Goal: Task Accomplishment & Management: Complete application form

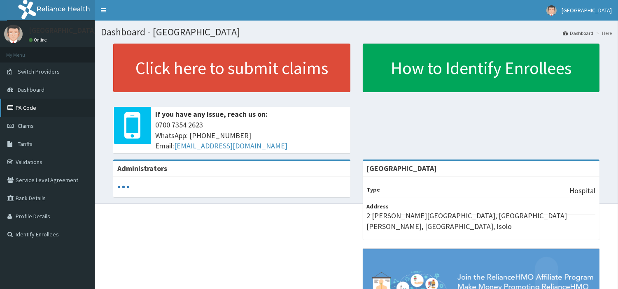
click at [34, 111] on link "PA Code" at bounding box center [47, 108] width 95 height 18
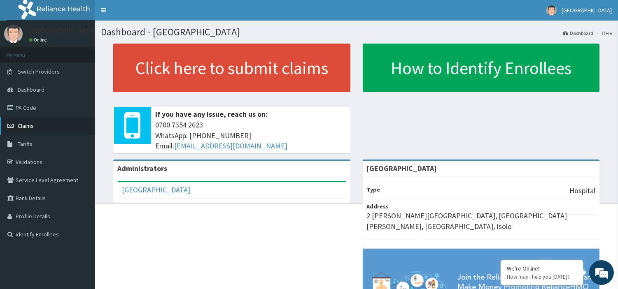
click at [26, 124] on span "Claims" at bounding box center [26, 125] width 16 height 7
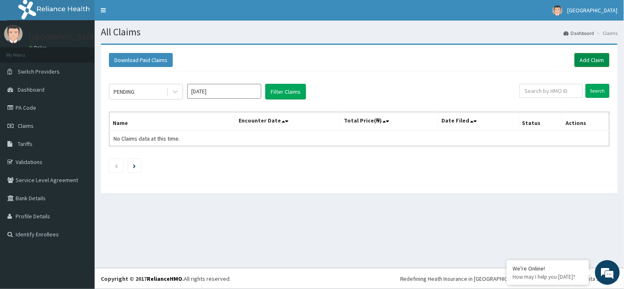
click at [590, 62] on link "Add Claim" at bounding box center [592, 60] width 35 height 14
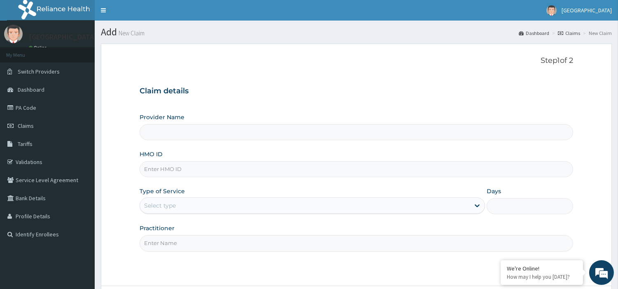
type input "[GEOGRAPHIC_DATA]"
click at [301, 167] on input "HMO ID" at bounding box center [355, 169] width 433 height 16
paste input "GSV/12189/A"
type input "GSV/12189/A"
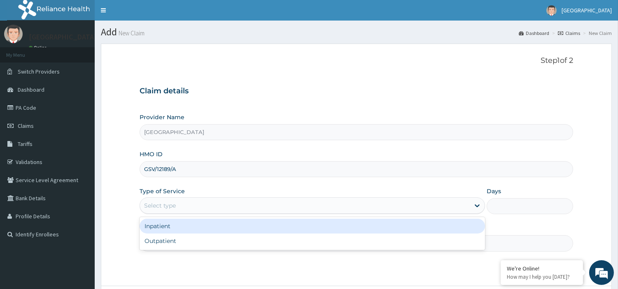
click at [302, 199] on div "Select type" at bounding box center [311, 205] width 345 height 16
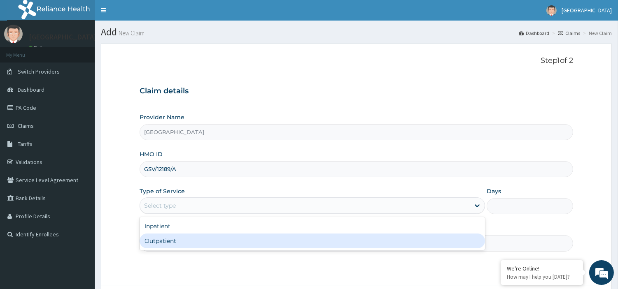
click at [303, 236] on div "Outpatient" at bounding box center [311, 241] width 345 height 15
type input "1"
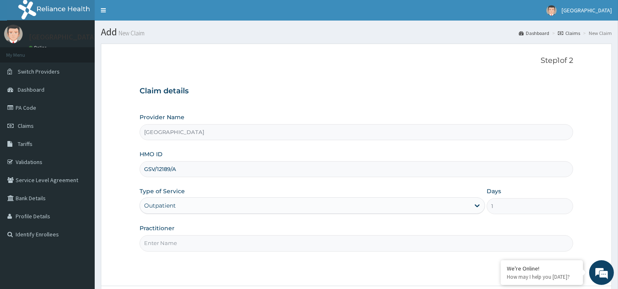
click at [464, 250] on input "Practitioner" at bounding box center [355, 243] width 433 height 16
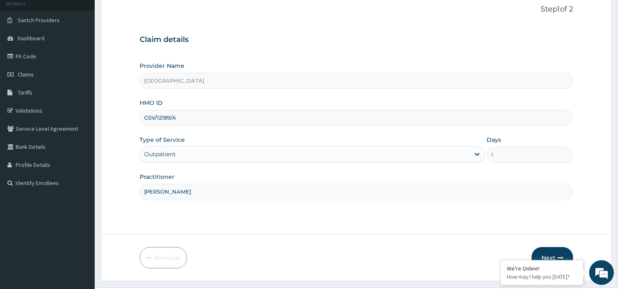
scroll to position [67, 0]
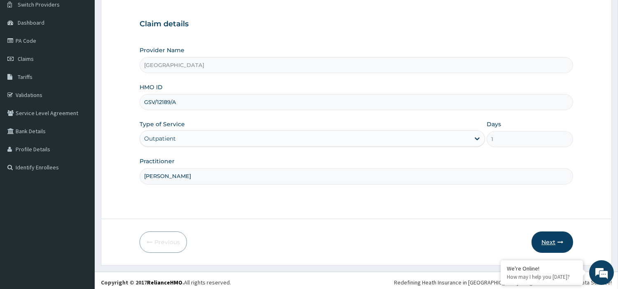
type input "DR MAGNUS"
click at [553, 239] on button "Next" at bounding box center [552, 242] width 42 height 21
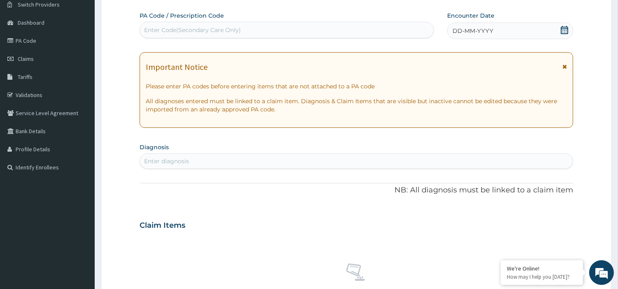
click at [283, 26] on div "Enter Code(Secondary Care Only)" at bounding box center [286, 29] width 293 height 13
paste input "PA/6DAB29"
type input "PA/6DAB29"
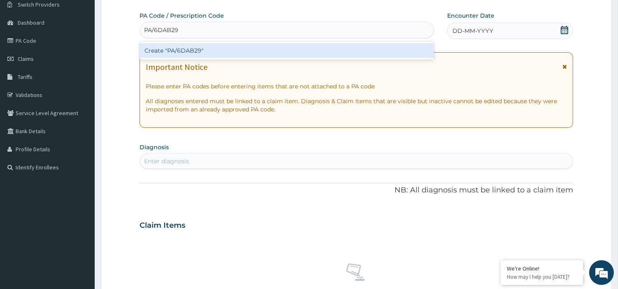
click at [256, 50] on div "Create "PA/6DAB29"" at bounding box center [286, 50] width 294 height 15
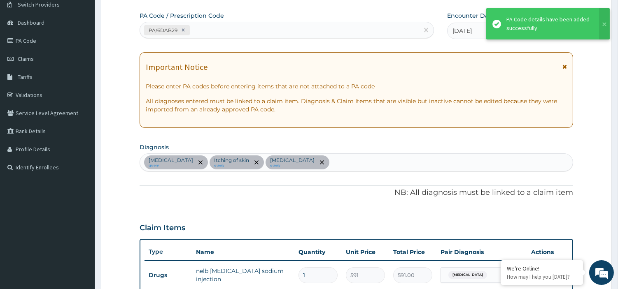
scroll to position [283, 0]
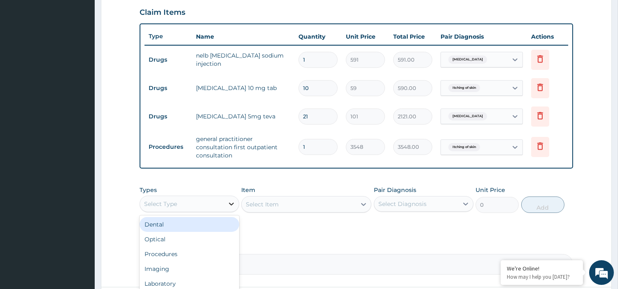
click at [229, 200] on icon at bounding box center [231, 204] width 8 height 8
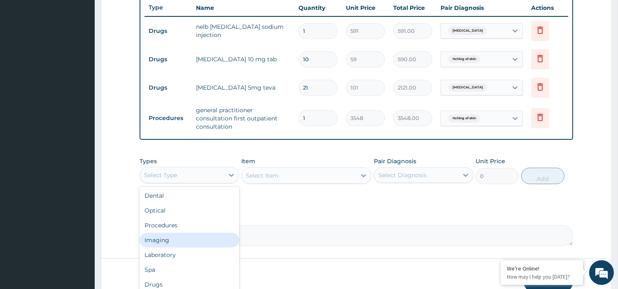
scroll to position [314, 0]
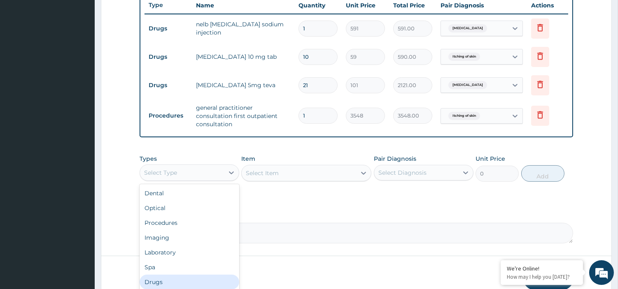
click at [181, 277] on div "Drugs" at bounding box center [189, 282] width 100 height 15
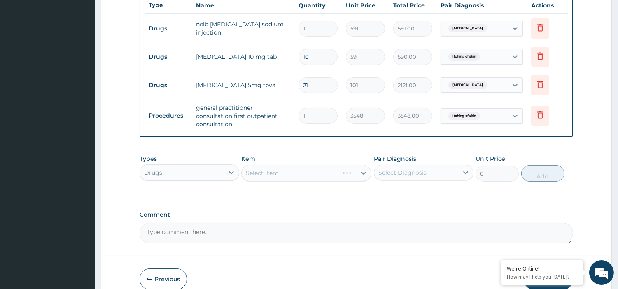
click at [350, 172] on div "Select Item" at bounding box center [306, 173] width 130 height 16
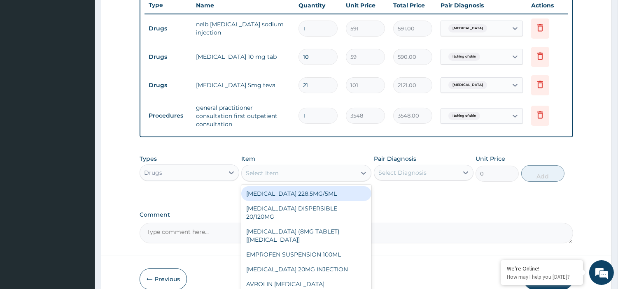
click at [354, 167] on div "Select Item" at bounding box center [299, 173] width 114 height 13
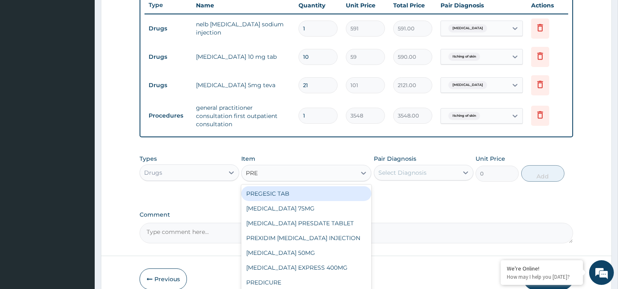
scroll to position [13, 0]
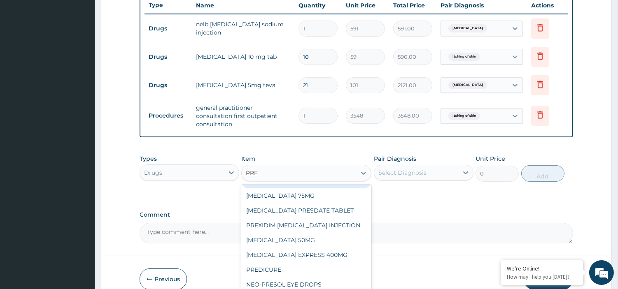
type input "PRE"
click at [399, 197] on div "PA Code / Prescription Code PA/6DAB29 Encounter Date 06-08-2025 Important Notic…" at bounding box center [355, 4] width 433 height 479
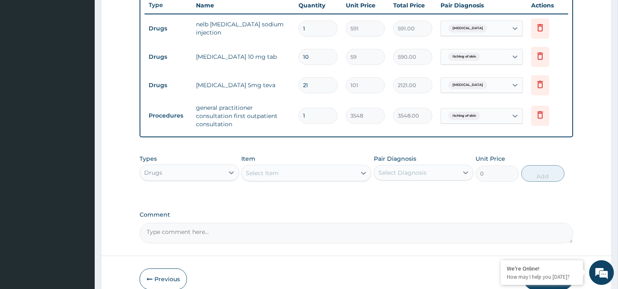
scroll to position [350, 0]
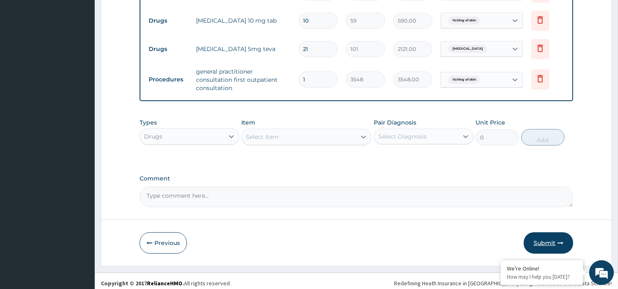
click at [544, 240] on button "Submit" at bounding box center [547, 242] width 49 height 21
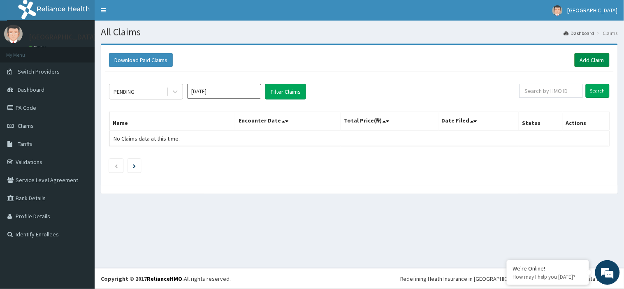
click at [597, 63] on link "Add Claim" at bounding box center [592, 60] width 35 height 14
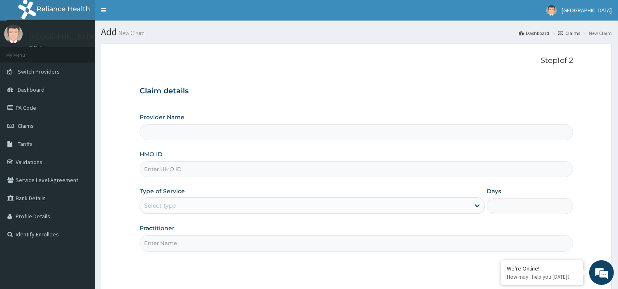
type input "[GEOGRAPHIC_DATA]"
click at [316, 167] on input "HMO ID" at bounding box center [355, 169] width 433 height 16
paste input "GSV/11887/A"
type input "GSV/11887/A"
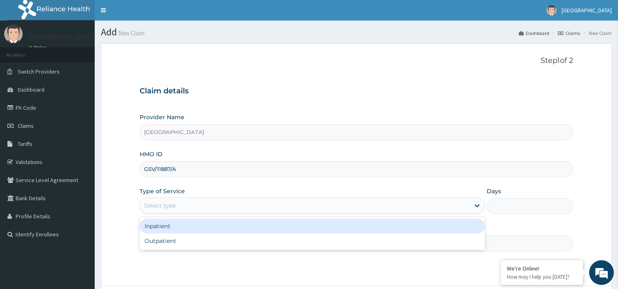
click at [339, 200] on div "Select type" at bounding box center [305, 205] width 330 height 13
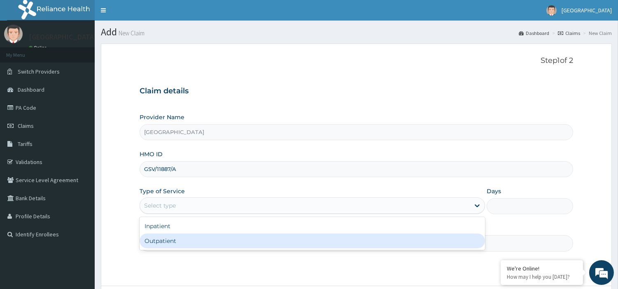
click at [342, 240] on div "Outpatient" at bounding box center [311, 241] width 345 height 15
type input "1"
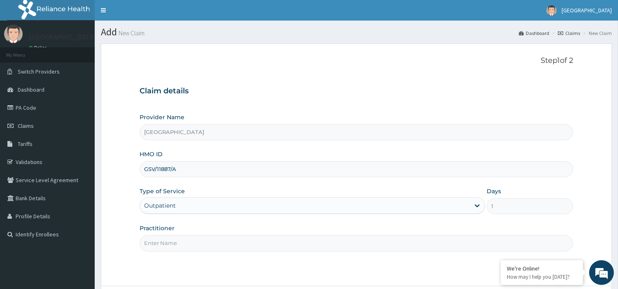
click at [342, 240] on input "Practitioner" at bounding box center [355, 243] width 433 height 16
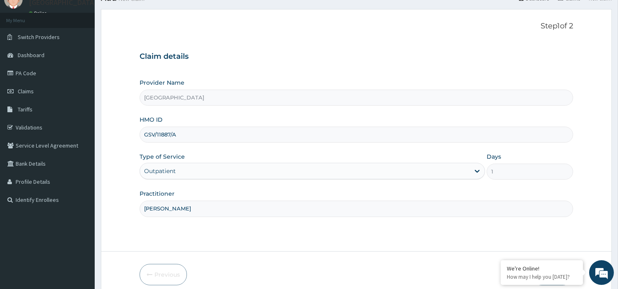
scroll to position [59, 0]
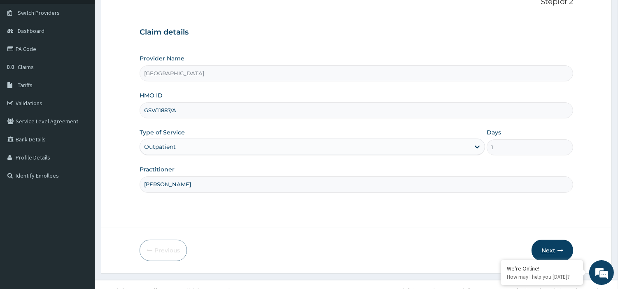
type input "DR MAGNUS"
click at [544, 243] on button "Next" at bounding box center [552, 250] width 42 height 21
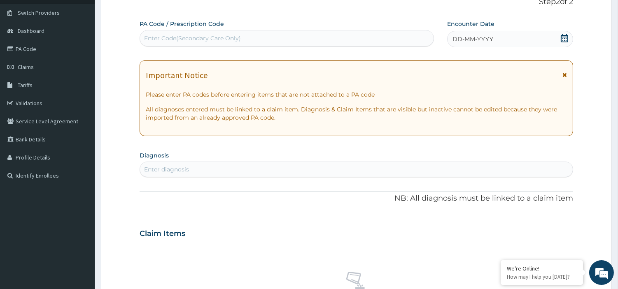
click at [324, 44] on div "Enter Code(Secondary Care Only)" at bounding box center [286, 38] width 293 height 13
paste input "PA/EF8814"
type input "PA/EF8814"
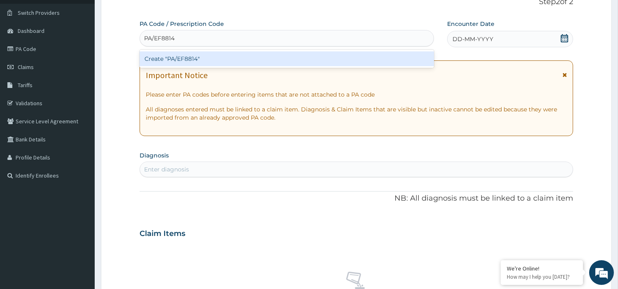
click at [311, 60] on div "Create "PA/EF8814"" at bounding box center [286, 58] width 294 height 15
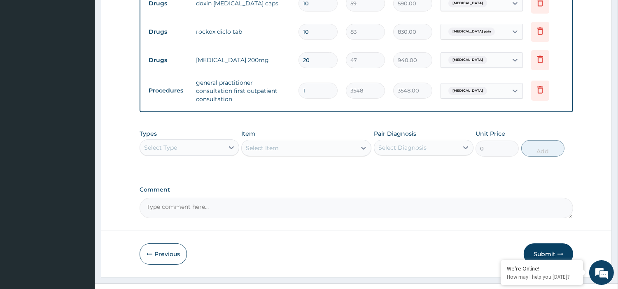
scroll to position [407, 0]
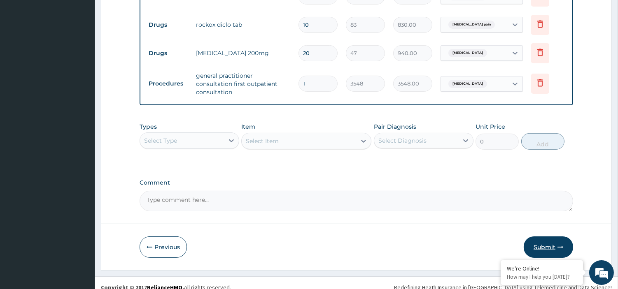
click at [544, 237] on button "Submit" at bounding box center [547, 247] width 49 height 21
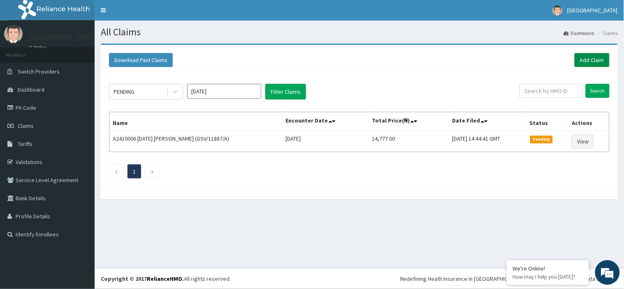
click at [589, 56] on link "Add Claim" at bounding box center [592, 60] width 35 height 14
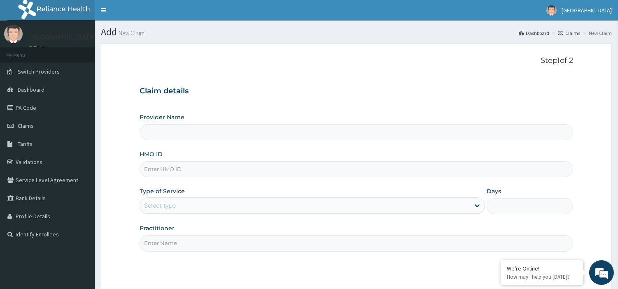
click at [276, 170] on input "HMO ID" at bounding box center [355, 169] width 433 height 16
paste input "GSV/12608/A"
type input "GSV/12608/A"
type input "[GEOGRAPHIC_DATA]"
type input "GSV/12608/A"
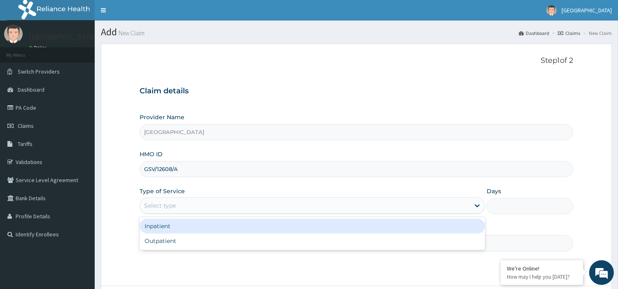
click at [276, 207] on div "Select type" at bounding box center [305, 205] width 330 height 13
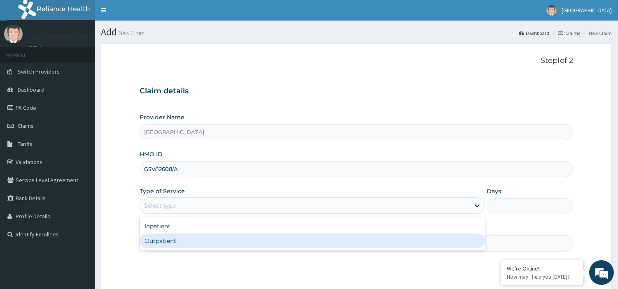
click at [277, 237] on div "Outpatient" at bounding box center [311, 241] width 345 height 15
type input "1"
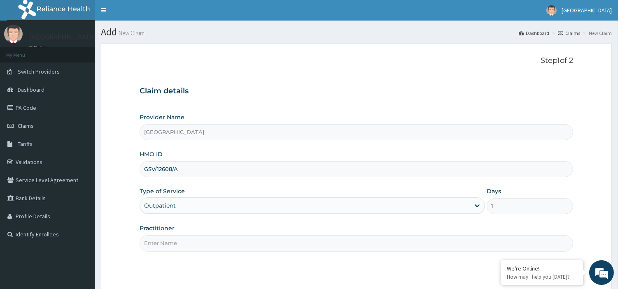
click at [277, 237] on input "Practitioner" at bounding box center [355, 243] width 433 height 16
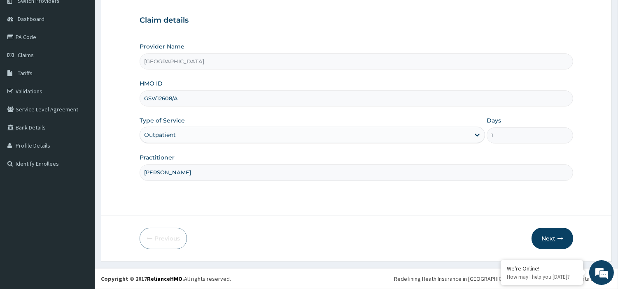
type input "DR MAGNUS"
click at [547, 242] on button "Next" at bounding box center [552, 238] width 42 height 21
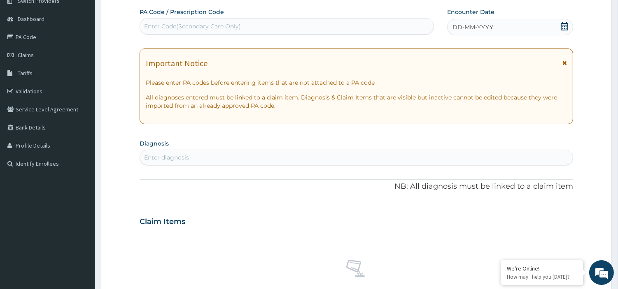
click at [405, 27] on div "Enter Code(Secondary Care Only)" at bounding box center [286, 26] width 293 height 13
paste input "PA/CD54EE"
type input "PA/CD54EE"
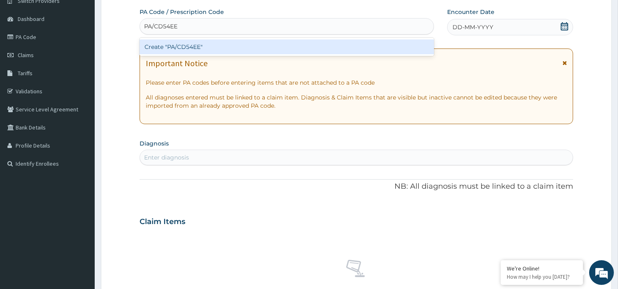
click at [355, 50] on div "Create "PA/CD54EE"" at bounding box center [286, 46] width 294 height 15
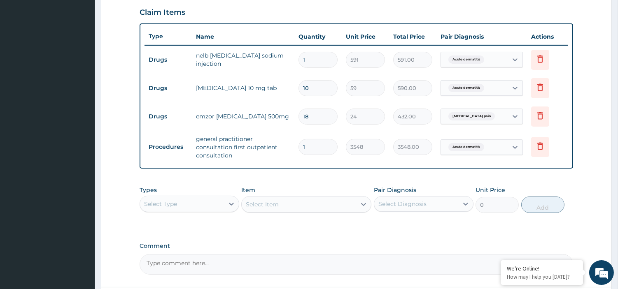
scroll to position [350, 0]
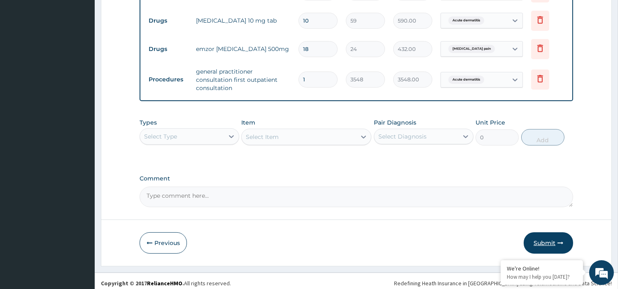
click at [548, 241] on button "Submit" at bounding box center [547, 242] width 49 height 21
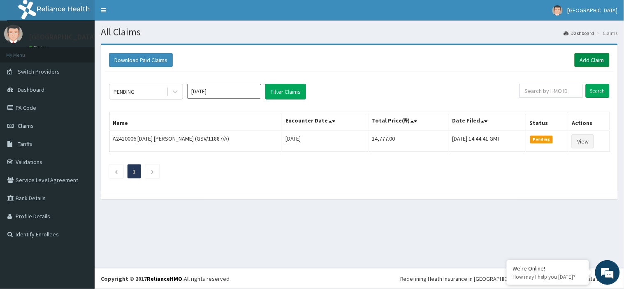
click at [581, 60] on link "Add Claim" at bounding box center [592, 60] width 35 height 14
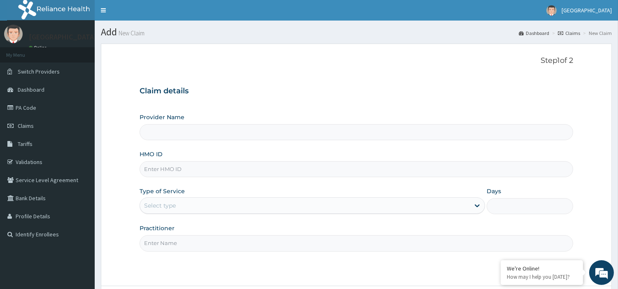
type input "[GEOGRAPHIC_DATA]"
click at [325, 172] on input "HMO ID" at bounding box center [355, 169] width 433 height 16
paste input "GSV/11075/A"
type input "GSV/11075/A"
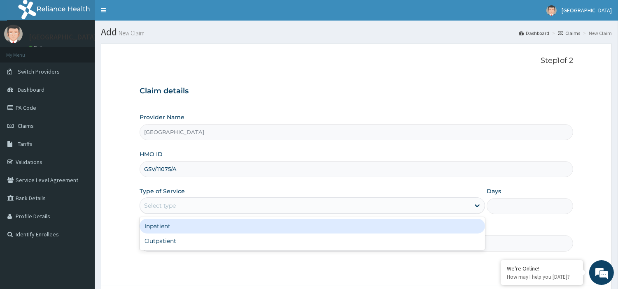
click at [319, 200] on div "Select type" at bounding box center [305, 205] width 330 height 13
click at [324, 230] on div "Inpatient" at bounding box center [311, 226] width 345 height 15
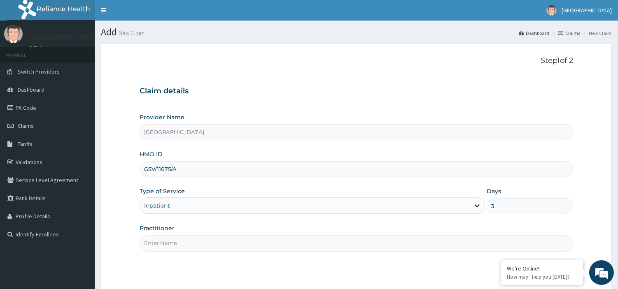
click at [492, 208] on input "3" at bounding box center [529, 206] width 86 height 16
type input "3"
click at [447, 244] on input "Practitioner" at bounding box center [355, 243] width 433 height 16
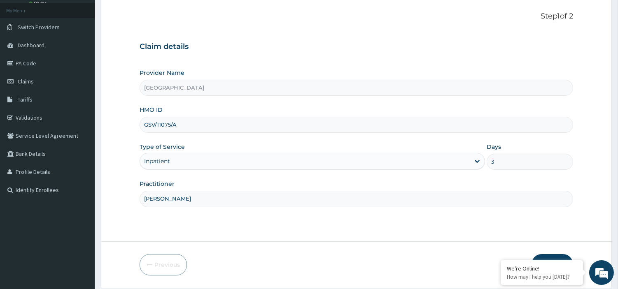
scroll to position [71, 0]
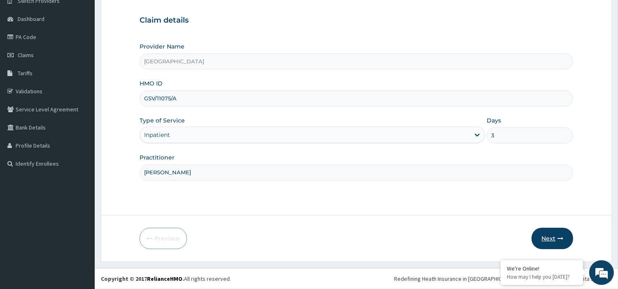
type input "DR MAGNUS"
click at [549, 241] on button "Next" at bounding box center [552, 238] width 42 height 21
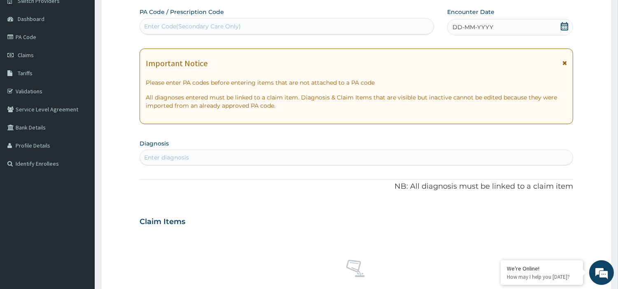
click at [298, 30] on div "Enter Code(Secondary Care Only)" at bounding box center [286, 26] width 293 height 13
paste input "PA/98BCF7"
type input "PA/98BCF7"
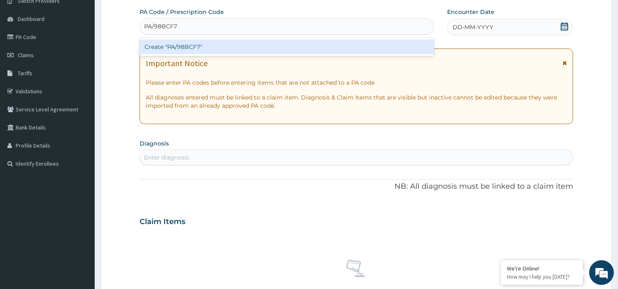
click at [297, 46] on div "Create "PA/98BCF7"" at bounding box center [286, 46] width 294 height 15
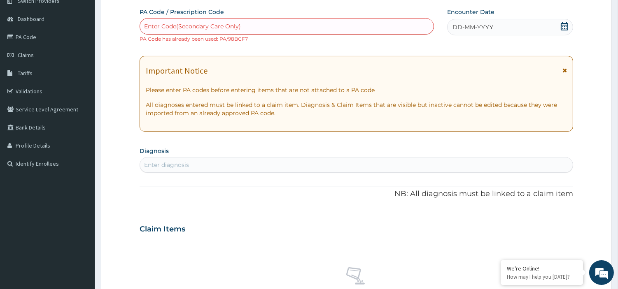
click at [295, 27] on div "Enter Code(Secondary Care Only)" at bounding box center [286, 26] width 293 height 13
click at [29, 55] on span "Claims" at bounding box center [26, 54] width 16 height 7
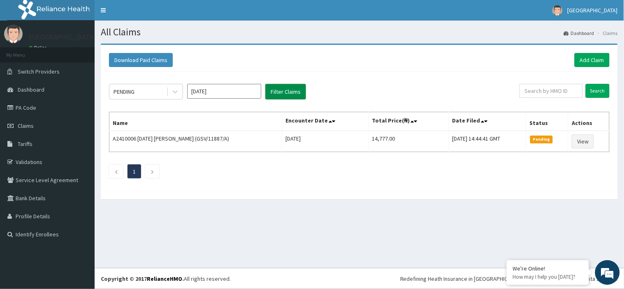
click at [282, 92] on button "Filter Claims" at bounding box center [285, 92] width 41 height 16
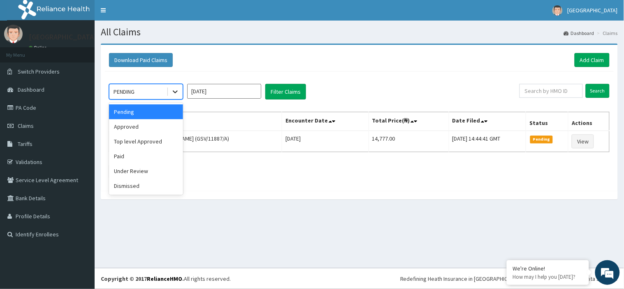
click at [171, 93] on icon at bounding box center [175, 92] width 8 height 8
click at [154, 129] on div "Approved" at bounding box center [146, 126] width 74 height 15
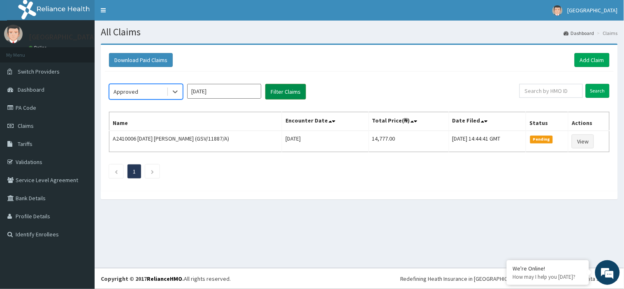
click at [290, 93] on button "Filter Claims" at bounding box center [285, 92] width 41 height 16
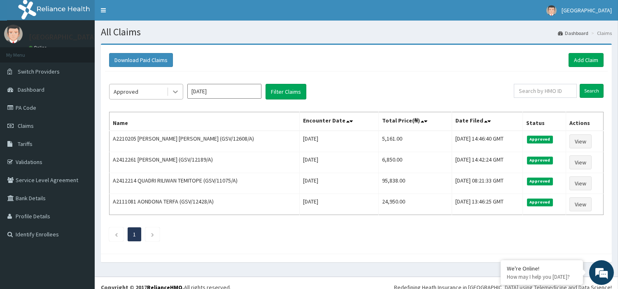
click at [174, 90] on icon at bounding box center [175, 92] width 8 height 8
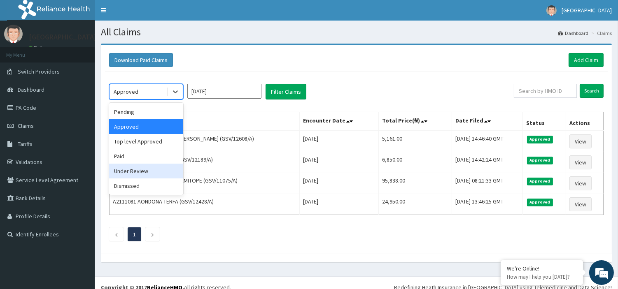
click at [151, 167] on div "Under Review" at bounding box center [146, 171] width 74 height 15
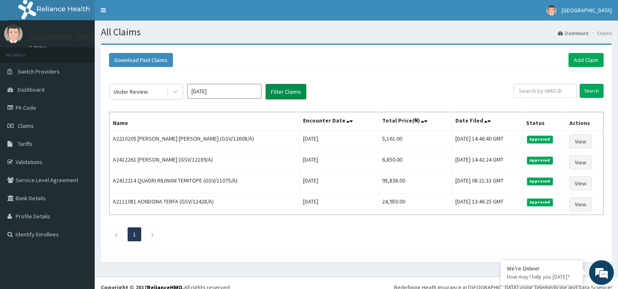
click at [285, 92] on button "Filter Claims" at bounding box center [285, 92] width 41 height 16
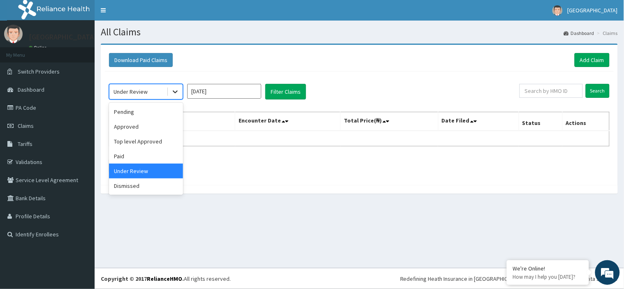
click at [175, 93] on icon at bounding box center [175, 92] width 5 height 3
click at [172, 114] on div "Pending" at bounding box center [146, 112] width 74 height 15
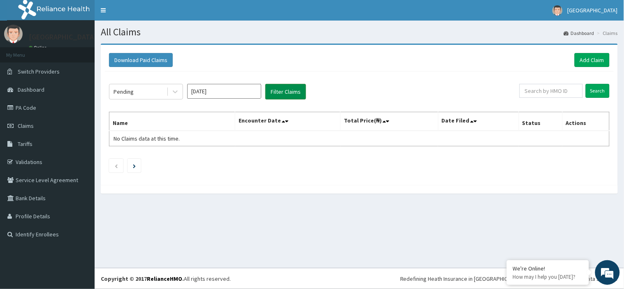
click at [300, 93] on button "Filter Claims" at bounding box center [285, 92] width 41 height 16
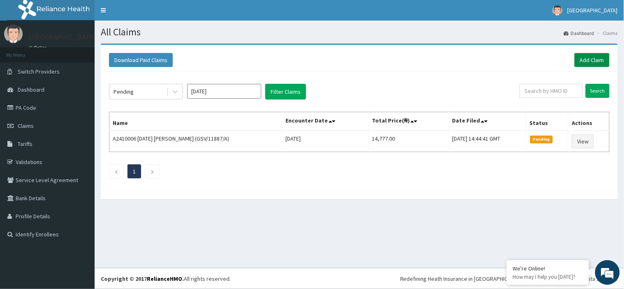
click at [599, 56] on link "Add Claim" at bounding box center [592, 60] width 35 height 14
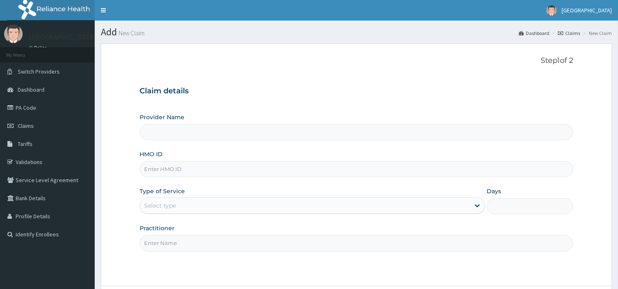
type input "[GEOGRAPHIC_DATA]"
click at [360, 169] on input "HMO ID" at bounding box center [355, 169] width 433 height 16
paste input "GSV/11991/A"
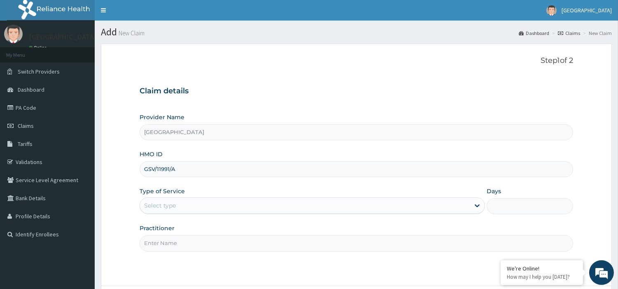
type input "GSV/11991/A"
click at [344, 202] on div "Select type" at bounding box center [305, 205] width 330 height 13
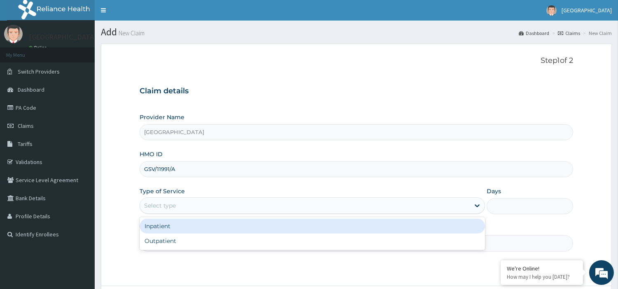
click at [342, 225] on div "Inpatient" at bounding box center [311, 226] width 345 height 15
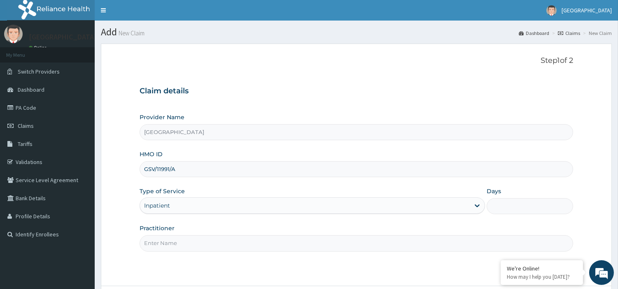
click at [495, 204] on input "Days" at bounding box center [529, 206] width 86 height 16
type input "3"
click at [466, 244] on input "Practitioner" at bounding box center [355, 243] width 433 height 16
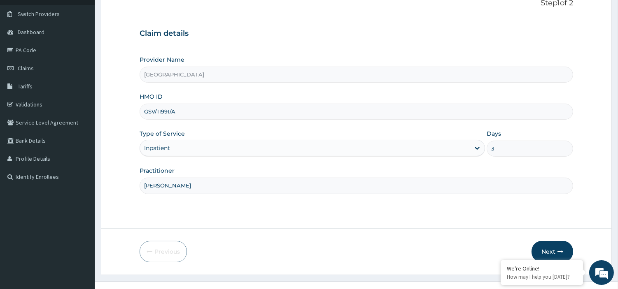
scroll to position [70, 0]
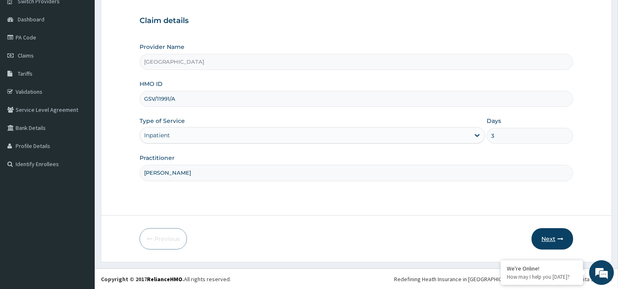
type input "DR OJOMO"
click at [539, 239] on button "Next" at bounding box center [552, 238] width 42 height 21
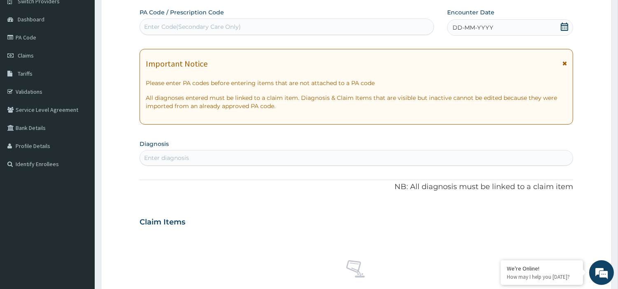
click at [303, 26] on div "Enter Code(Secondary Care Only)" at bounding box center [286, 26] width 293 height 13
paste input "PA/ECE579"
type input "PA/ECE579"
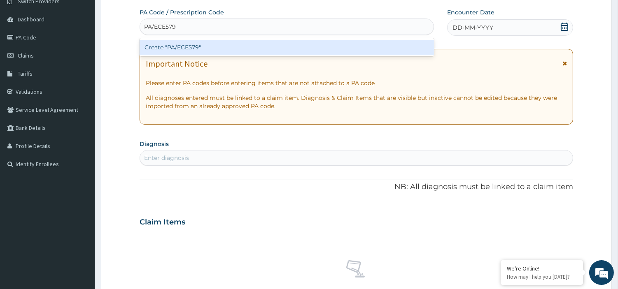
click at [301, 48] on div "Create "PA/ECE579"" at bounding box center [286, 47] width 294 height 15
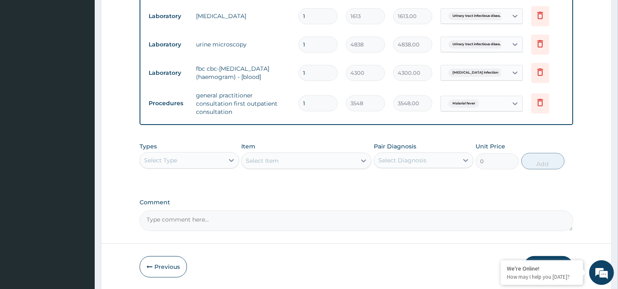
scroll to position [521, 0]
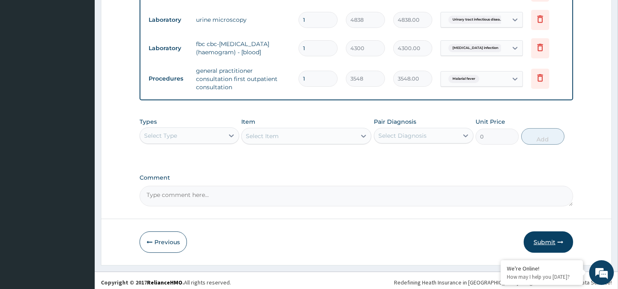
click at [544, 235] on button "Submit" at bounding box center [547, 242] width 49 height 21
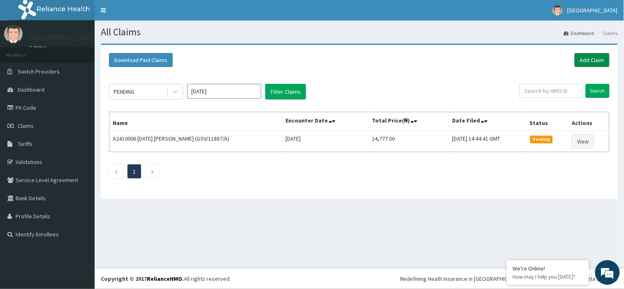
click at [599, 60] on link "Add Claim" at bounding box center [592, 60] width 35 height 14
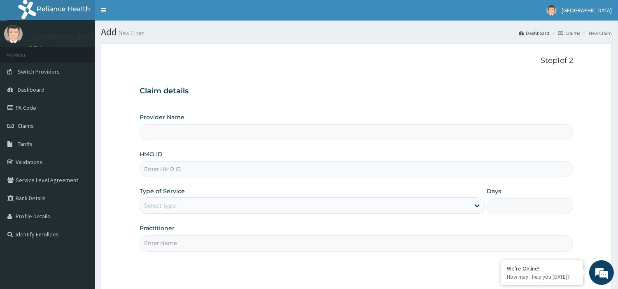
click at [299, 169] on input "HMO ID" at bounding box center [355, 169] width 433 height 16
type input "[GEOGRAPHIC_DATA]"
paste input "GSV/11991/A"
type input "GSV/11991/A"
click at [335, 212] on div "Select type" at bounding box center [305, 205] width 330 height 13
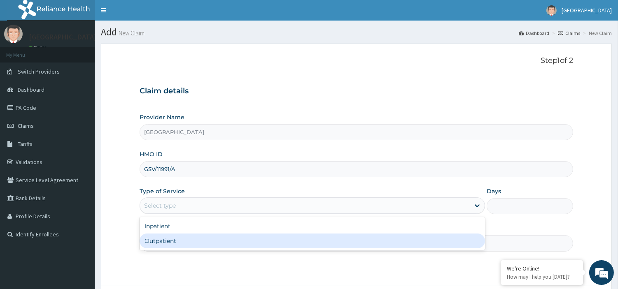
click at [331, 236] on div "Outpatient" at bounding box center [311, 241] width 345 height 15
type input "1"
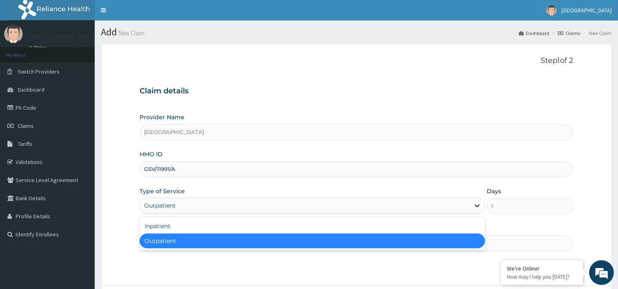
click at [353, 206] on div "Outpatient" at bounding box center [305, 205] width 330 height 13
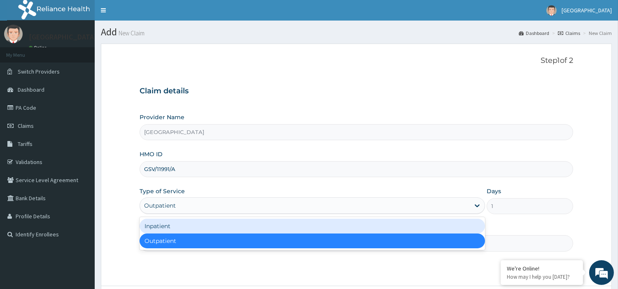
click at [351, 221] on div "Inpatient" at bounding box center [311, 226] width 345 height 15
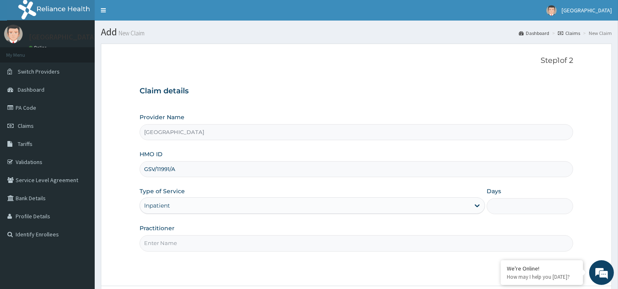
click at [553, 200] on input "Days" at bounding box center [529, 206] width 86 height 16
type input "3"
click at [505, 244] on input "Practitioner" at bounding box center [355, 243] width 433 height 16
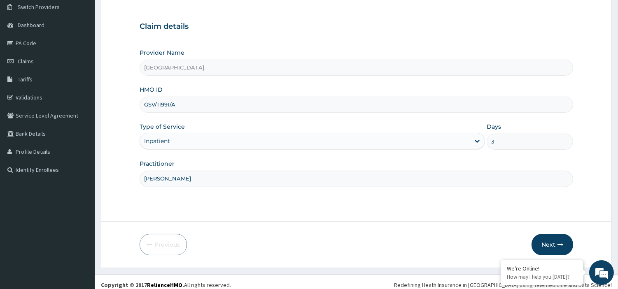
scroll to position [71, 0]
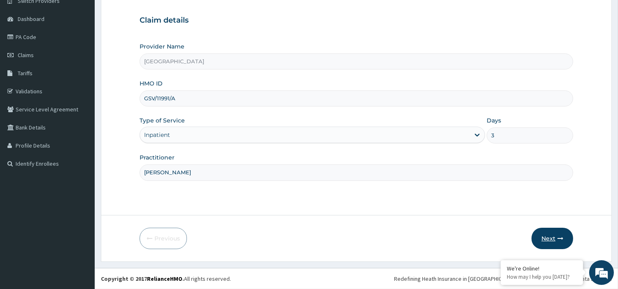
type input "DR OJOMO"
click at [558, 241] on icon "button" at bounding box center [560, 239] width 6 height 6
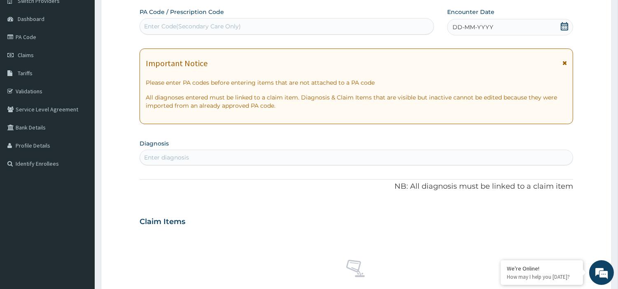
click at [282, 30] on div "Enter Code(Secondary Care Only)" at bounding box center [286, 26] width 293 height 13
paste input "PA/4D23A2"
type input "PA/4D23A2"
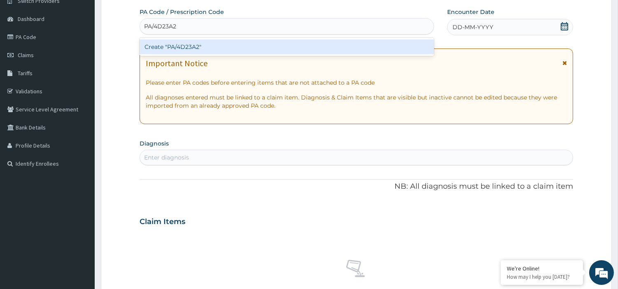
click at [279, 44] on div "Create "PA/4D23A2"" at bounding box center [286, 46] width 294 height 15
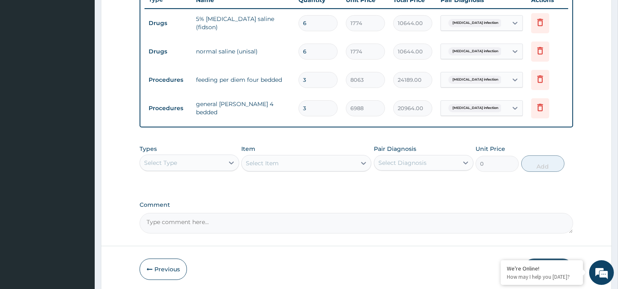
scroll to position [350, 0]
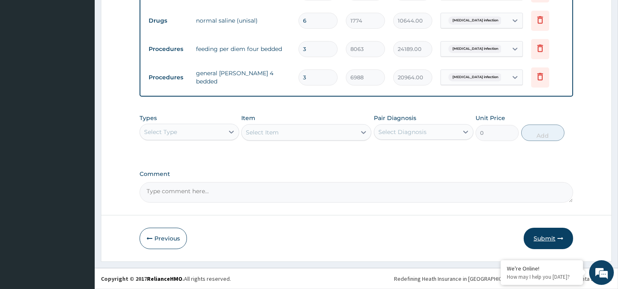
click at [544, 236] on button "Submit" at bounding box center [547, 238] width 49 height 21
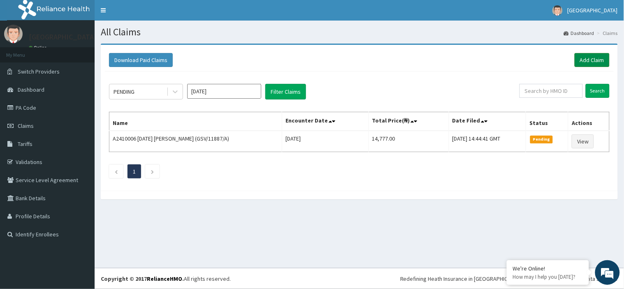
click at [585, 58] on link "Add Claim" at bounding box center [592, 60] width 35 height 14
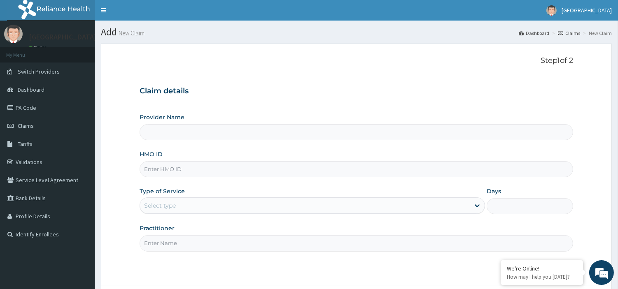
type input "[GEOGRAPHIC_DATA]"
click at [344, 178] on div "Provider Name [GEOGRAPHIC_DATA] HMO ID Type of Service Select type Days Practit…" at bounding box center [355, 182] width 433 height 138
click at [346, 168] on input "HMO ID" at bounding box center [355, 169] width 433 height 16
paste input "GSV/12428/A"
type input "GSV/12428/A"
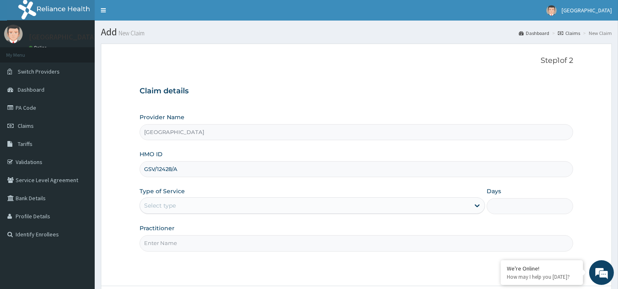
click at [397, 212] on div "Select type" at bounding box center [305, 205] width 330 height 13
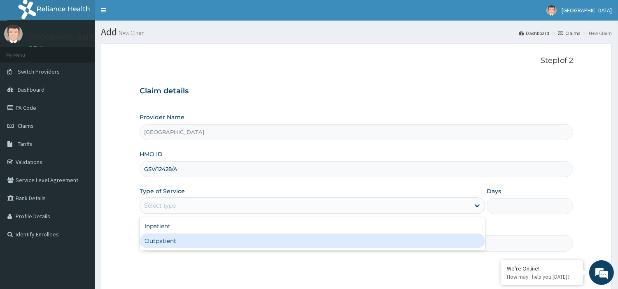
click at [391, 239] on div "Outpatient" at bounding box center [311, 241] width 345 height 15
type input "1"
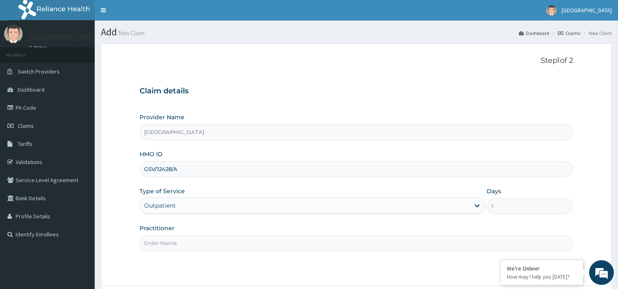
click at [412, 238] on input "Practitioner" at bounding box center [355, 243] width 433 height 16
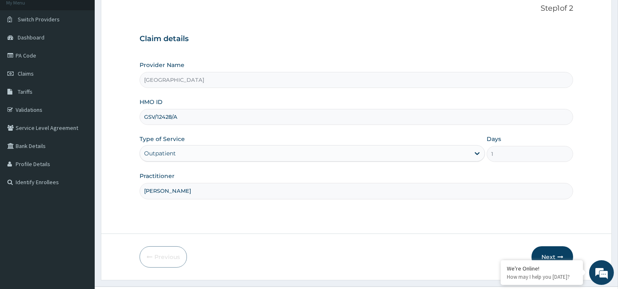
scroll to position [60, 0]
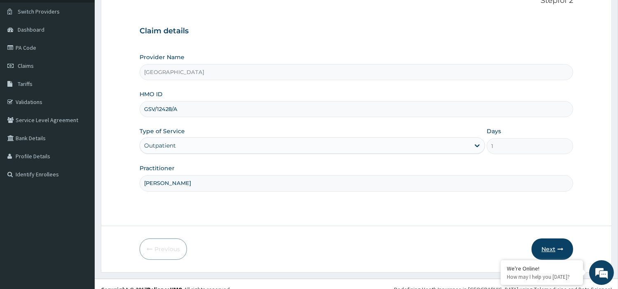
type input "DR ADEBAYO"
click at [554, 242] on button "Next" at bounding box center [552, 249] width 42 height 21
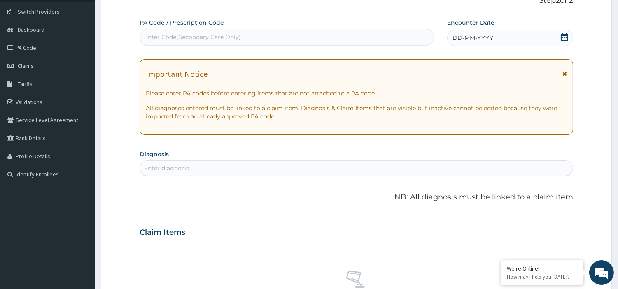
click at [383, 37] on div "Enter Code(Secondary Care Only)" at bounding box center [286, 36] width 293 height 13
paste input "PA/CB596A"
type input "PA/CB596A"
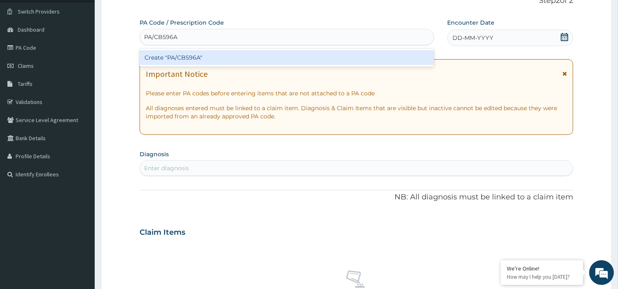
click at [367, 60] on div "Create "PA/CB596A"" at bounding box center [286, 57] width 294 height 15
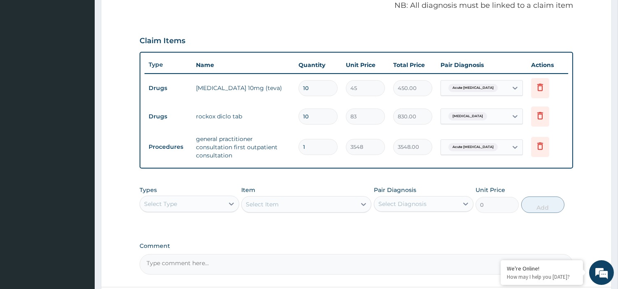
scroll to position [46, 0]
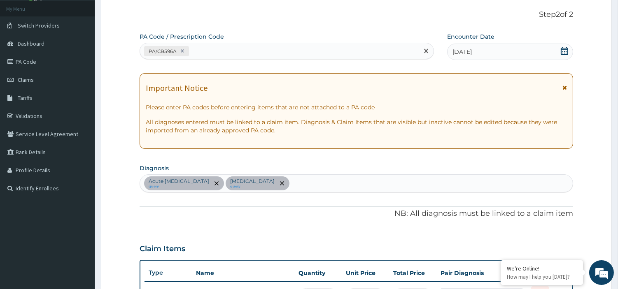
click at [341, 54] on div "PA/CB596A" at bounding box center [279, 51] width 279 height 14
click at [183, 52] on icon at bounding box center [182, 51] width 3 height 3
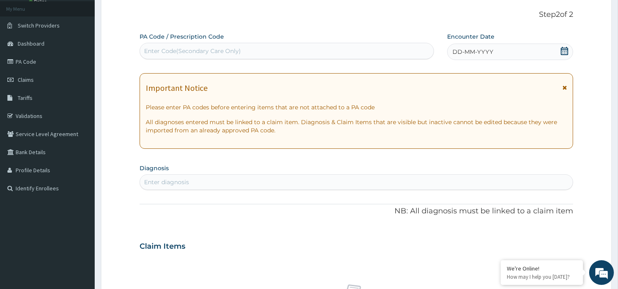
paste input "PA/9CE451"
type input "PA/9CE451"
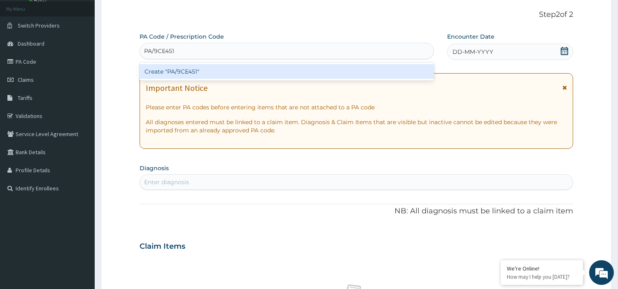
click at [186, 72] on div "Create "PA/9CE451"" at bounding box center [286, 71] width 294 height 15
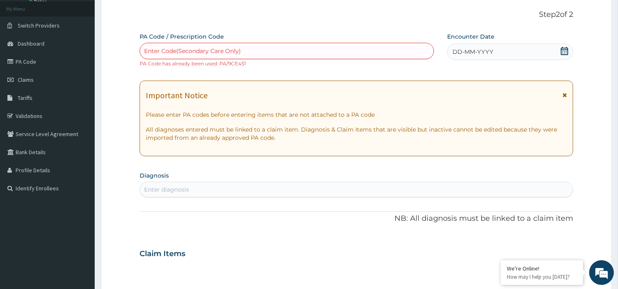
paste input "PA/CB596A"
type input "PA/CB596A"
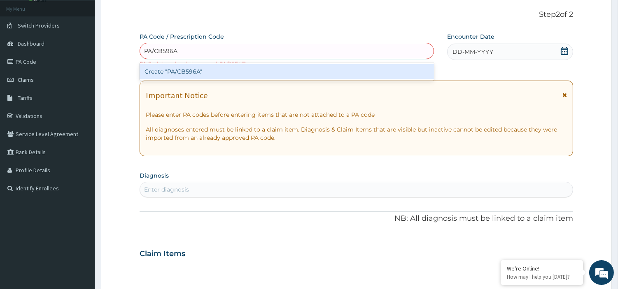
click at [329, 72] on div "Create "PA/CB596A"" at bounding box center [286, 71] width 294 height 15
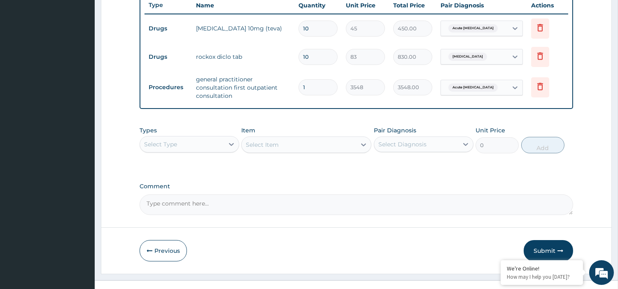
scroll to position [321, 0]
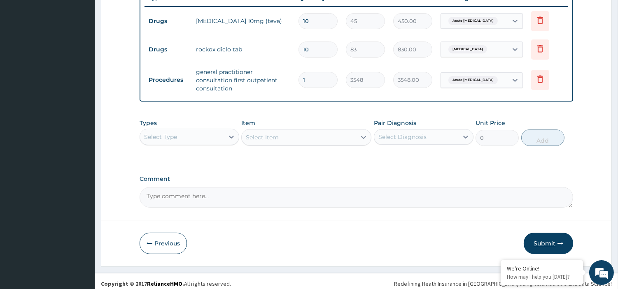
click at [548, 237] on button "Submit" at bounding box center [547, 243] width 49 height 21
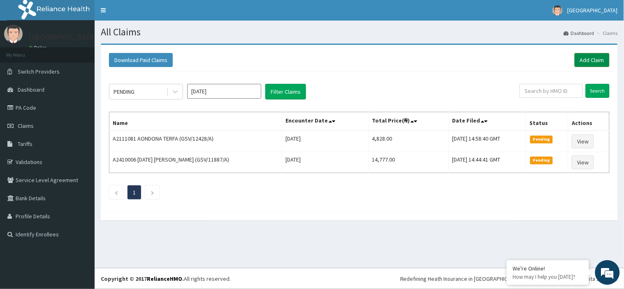
click at [580, 58] on link "Add Claim" at bounding box center [592, 60] width 35 height 14
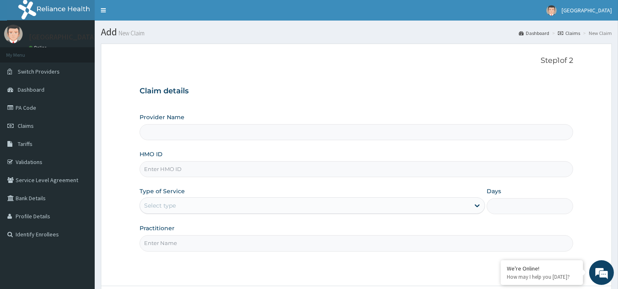
type input "[GEOGRAPHIC_DATA]"
click at [331, 175] on input "HMO ID" at bounding box center [355, 169] width 433 height 16
paste input "GSV/11887/A"
type input "GSV/11887/A"
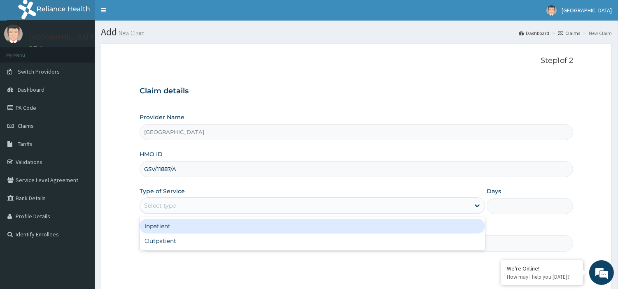
click at [384, 204] on div "Select type" at bounding box center [305, 205] width 330 height 13
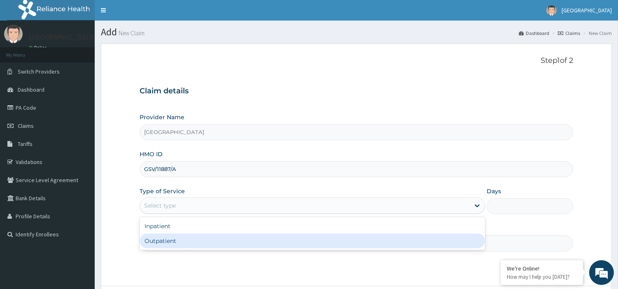
click at [383, 235] on div "Outpatient" at bounding box center [311, 241] width 345 height 15
type input "1"
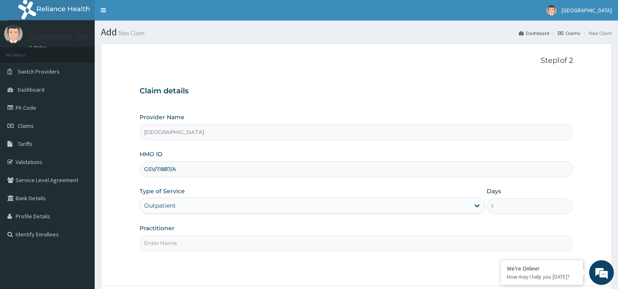
click at [454, 243] on input "Practitioner" at bounding box center [355, 243] width 433 height 16
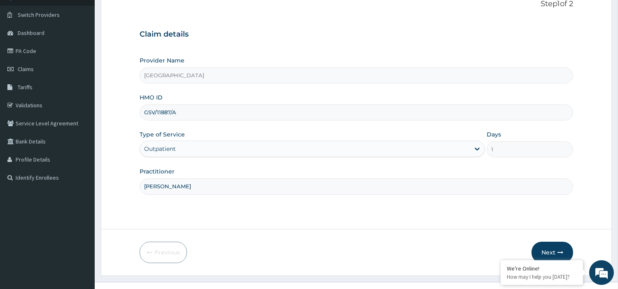
scroll to position [62, 0]
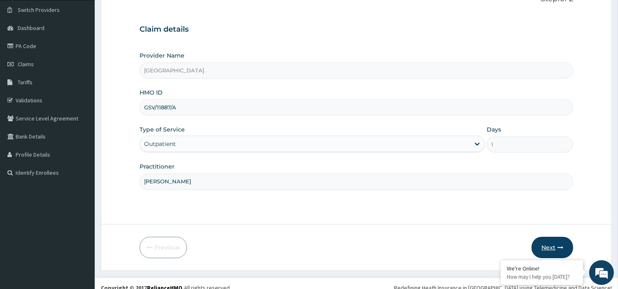
type input "DR MAGNUS"
click at [550, 248] on button "Next" at bounding box center [552, 247] width 42 height 21
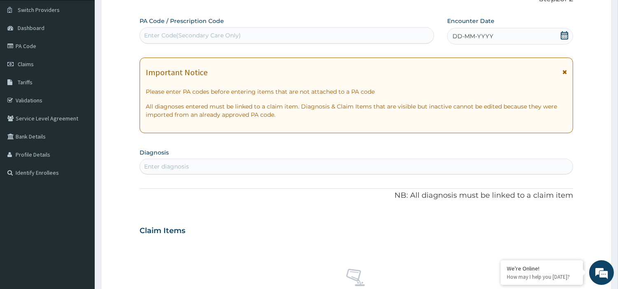
click at [372, 35] on div "Enter Code(Secondary Care Only)" at bounding box center [286, 35] width 293 height 13
paste input "PA/EF8814"
type input "PA/EF8814"
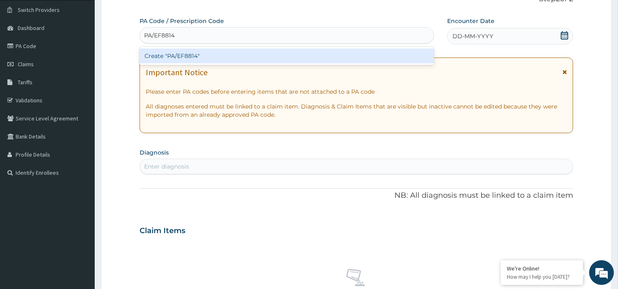
click at [327, 52] on div "Create "PA/EF8814"" at bounding box center [286, 56] width 294 height 15
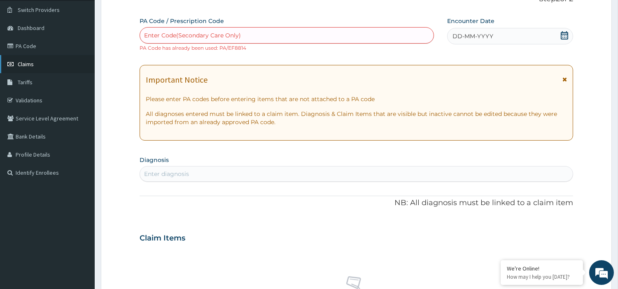
click at [26, 68] on link "Claims" at bounding box center [47, 64] width 95 height 18
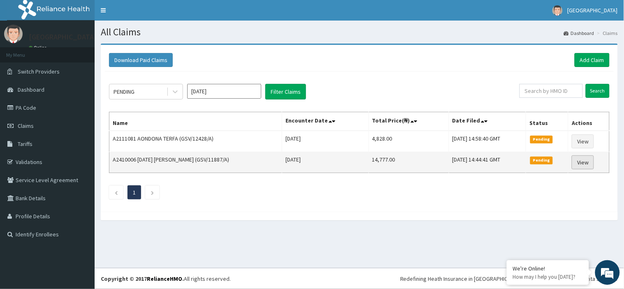
click at [589, 162] on link "View" at bounding box center [583, 163] width 22 height 14
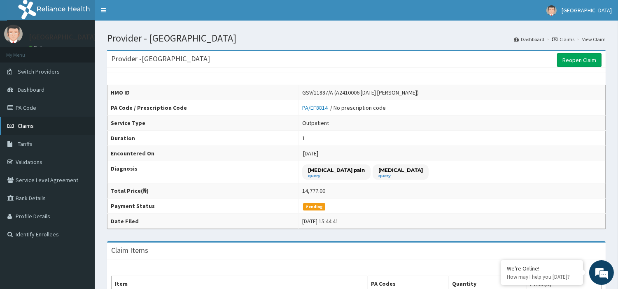
click at [33, 123] on link "Claims" at bounding box center [47, 126] width 95 height 18
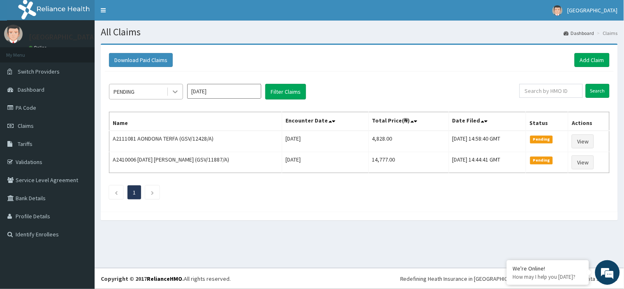
click at [180, 91] on div at bounding box center [175, 91] width 15 height 15
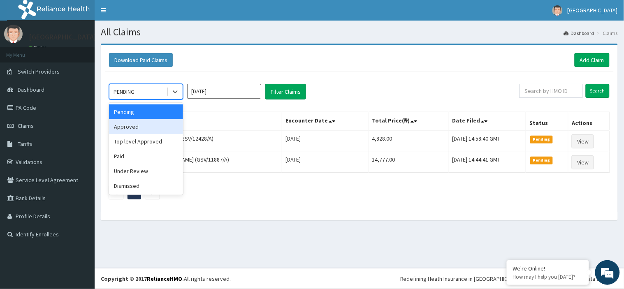
click at [175, 120] on div "Approved" at bounding box center [146, 126] width 74 height 15
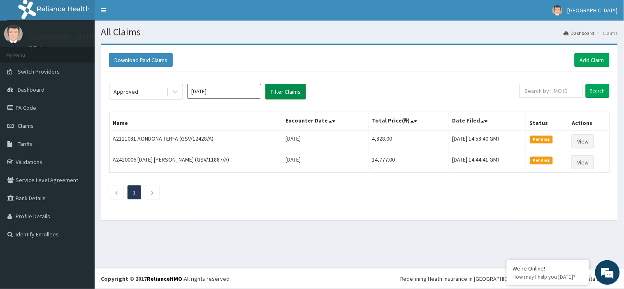
click at [277, 89] on button "Filter Claims" at bounding box center [285, 92] width 41 height 16
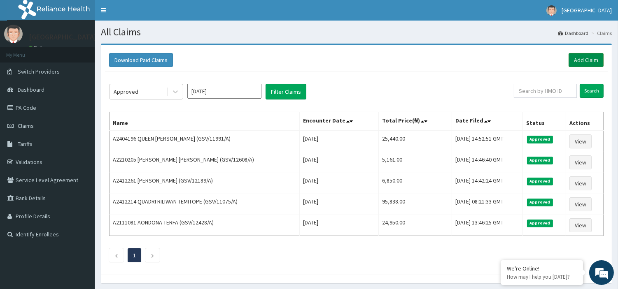
click at [589, 55] on link "Add Claim" at bounding box center [585, 60] width 35 height 14
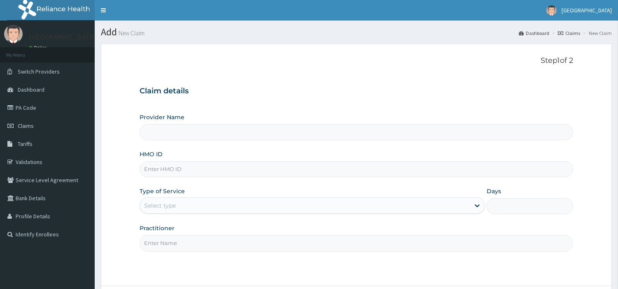
type input "[GEOGRAPHIC_DATA]"
click at [354, 170] on input "HMO ID" at bounding box center [355, 169] width 433 height 16
type input "GSV/11877/A"
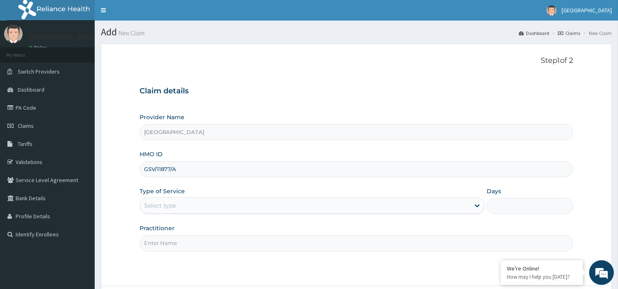
click at [280, 200] on div "Select type" at bounding box center [305, 205] width 330 height 13
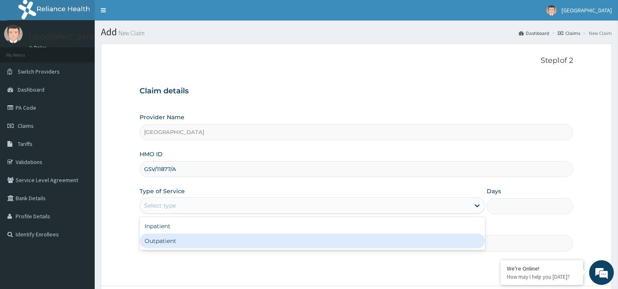
click at [276, 241] on div "Outpatient" at bounding box center [311, 241] width 345 height 15
type input "1"
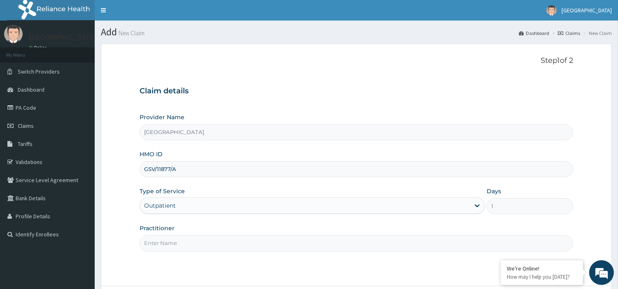
click at [168, 166] on input "GSV/11877/A" at bounding box center [355, 169] width 433 height 16
type input "GSV/11887/A"
click at [319, 241] on input "Practitioner" at bounding box center [355, 243] width 433 height 16
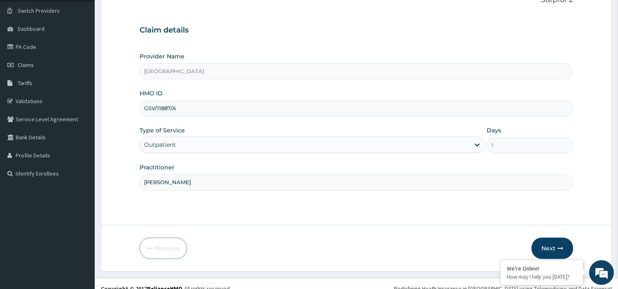
scroll to position [71, 0]
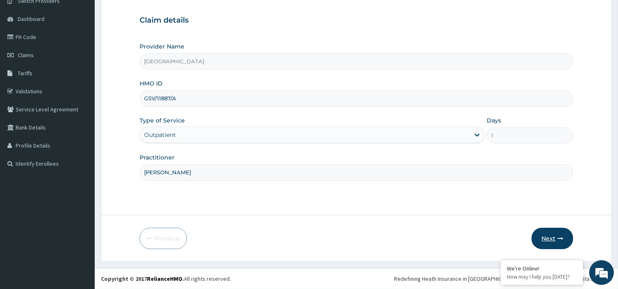
type input "[PERSON_NAME]"
click at [551, 232] on button "Next" at bounding box center [552, 238] width 42 height 21
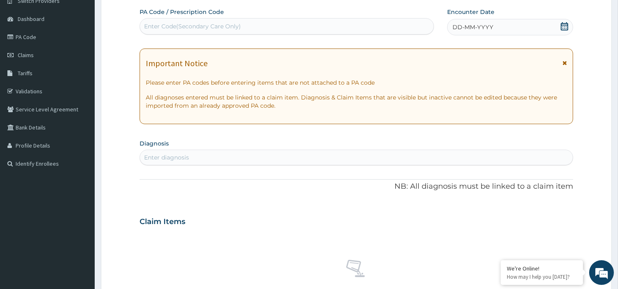
click at [479, 23] on span "DD-MM-YYYY" at bounding box center [472, 27] width 41 height 8
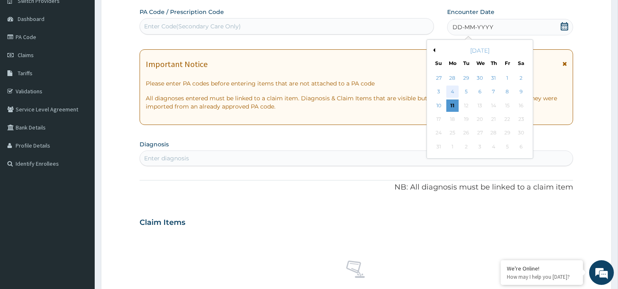
click at [451, 89] on div "4" at bounding box center [452, 92] width 12 height 12
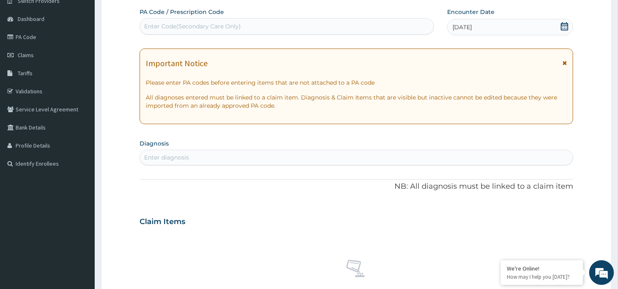
click at [414, 159] on div "Enter diagnosis" at bounding box center [356, 157] width 432 height 13
type input "URE"
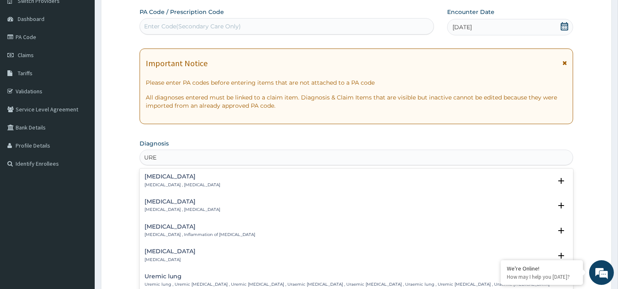
click at [218, 205] on div "[MEDICAL_DATA] [MEDICAL_DATA] , [MEDICAL_DATA]" at bounding box center [355, 206] width 423 height 14
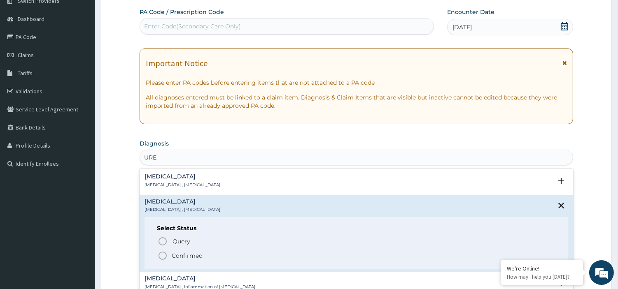
click at [161, 257] on icon "status option filled" at bounding box center [163, 256] width 10 height 10
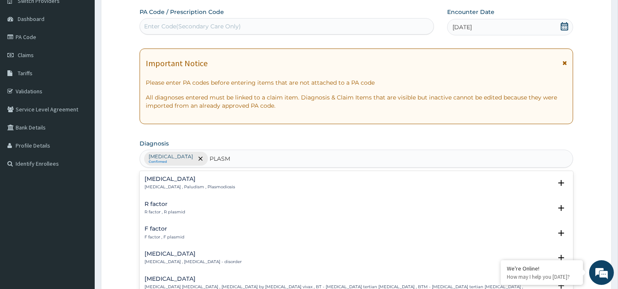
type input "PLASMO"
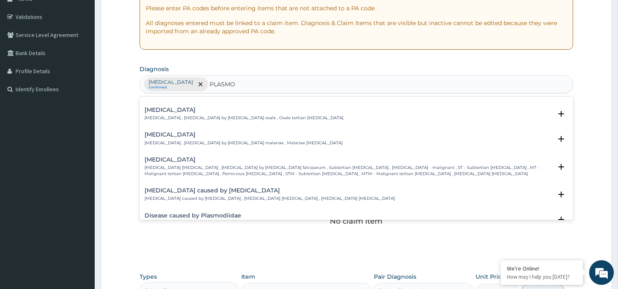
scroll to position [73, 0]
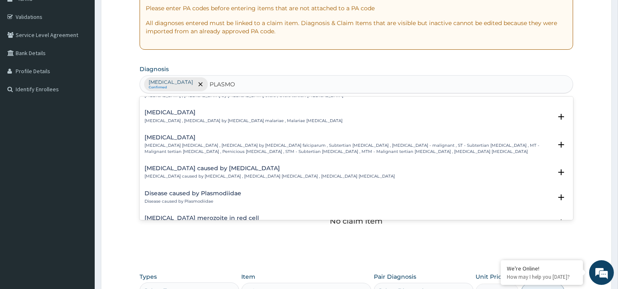
click at [261, 143] on p "[MEDICAL_DATA] [MEDICAL_DATA] , [MEDICAL_DATA] by [MEDICAL_DATA] falciparum , S…" at bounding box center [347, 149] width 407 height 12
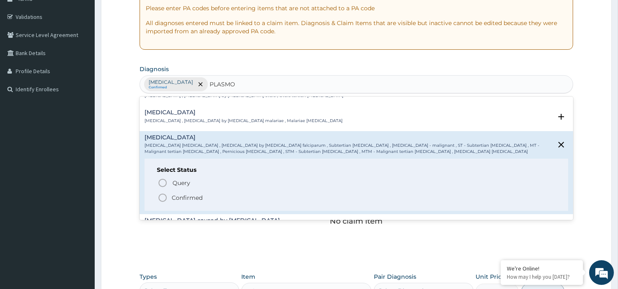
click at [161, 193] on icon "status option filled" at bounding box center [163, 198] width 10 height 10
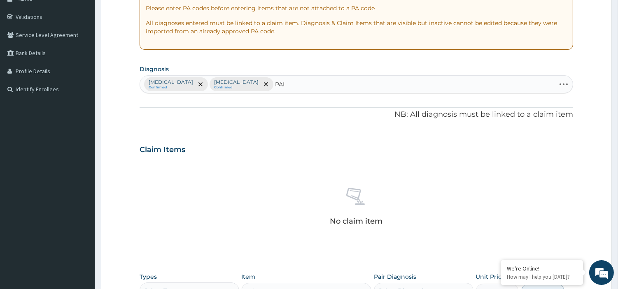
type input "PAIN"
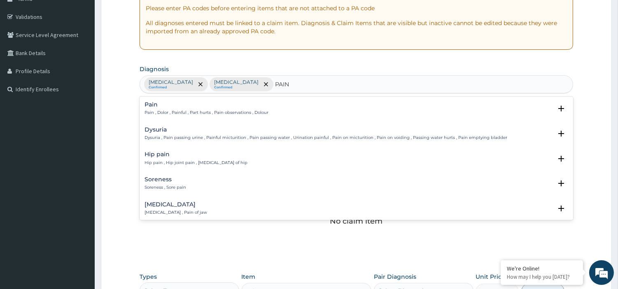
click at [171, 107] on h4 "Pain" at bounding box center [206, 105] width 124 height 6
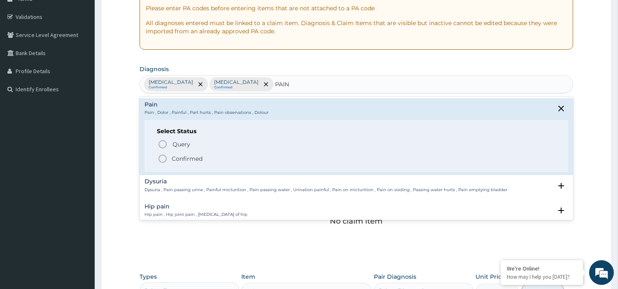
click at [164, 157] on icon "status option filled" at bounding box center [163, 159] width 10 height 10
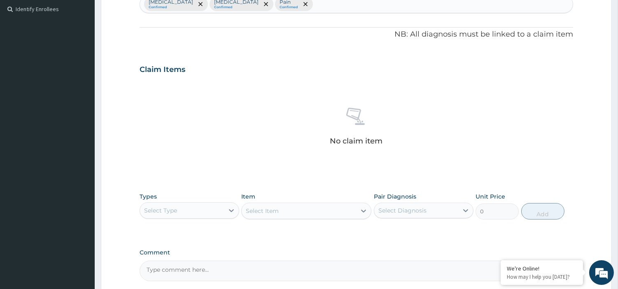
scroll to position [236, 0]
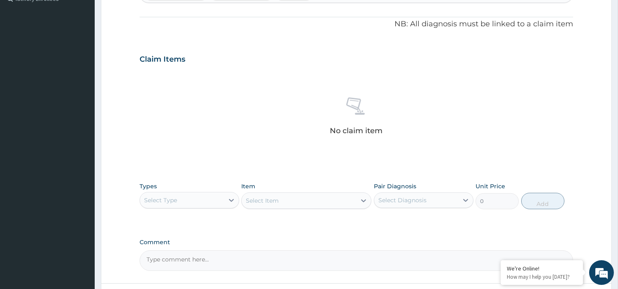
click at [220, 202] on div "Select Type" at bounding box center [182, 200] width 84 height 13
click at [208, 247] on div "Procedures" at bounding box center [189, 250] width 100 height 15
click at [302, 202] on div "Select Item" at bounding box center [306, 201] width 130 height 16
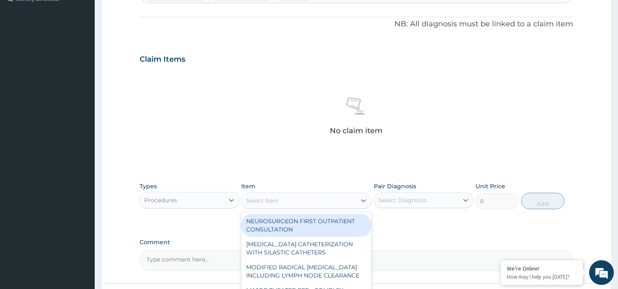
click at [302, 202] on div "Select Item" at bounding box center [299, 200] width 114 height 13
type input "GENERAL"
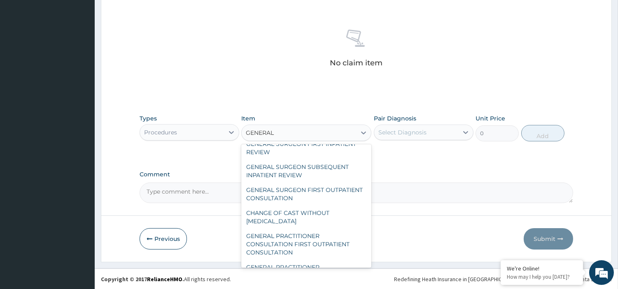
scroll to position [73, 0]
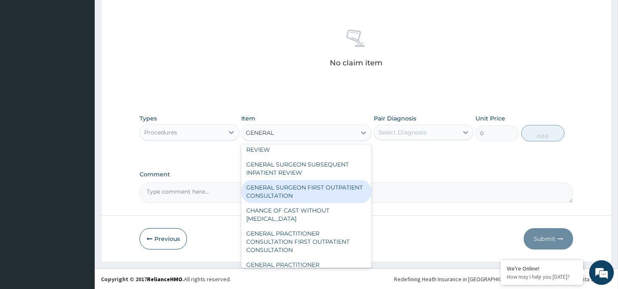
click at [328, 190] on div "GENERAL SURGEON FIRST OUTPATIENT CONSULTATION" at bounding box center [306, 191] width 130 height 23
type input "21500"
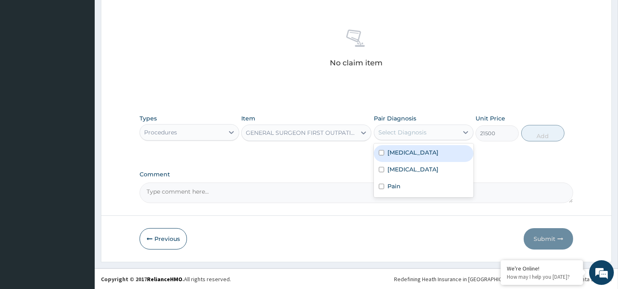
click at [414, 130] on div "Select Diagnosis" at bounding box center [402, 132] width 48 height 8
click at [383, 153] on input "checkbox" at bounding box center [381, 152] width 5 height 5
checkbox input "true"
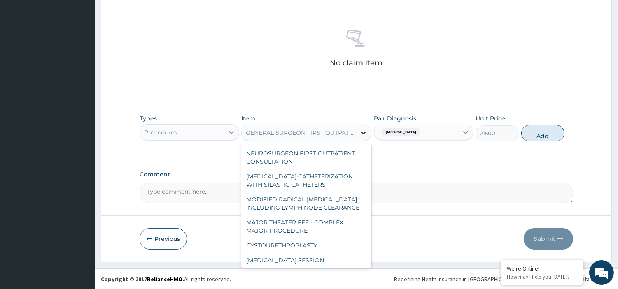
click at [359, 136] on icon at bounding box center [363, 133] width 8 height 8
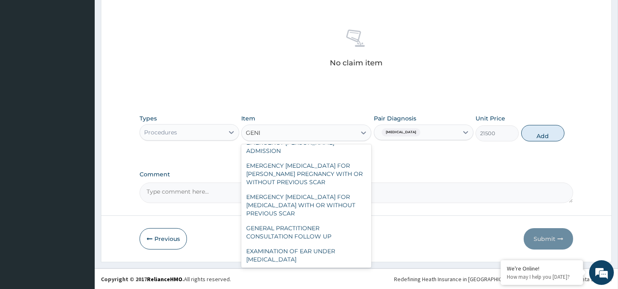
scroll to position [110, 0]
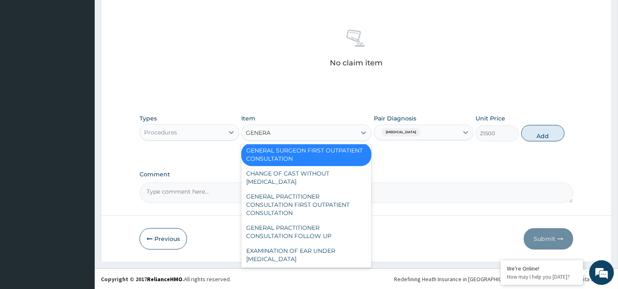
type input "GENERAL"
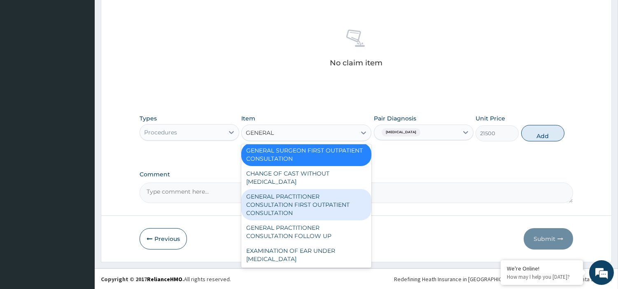
click at [338, 210] on div "GENERAL PRACTITIONER CONSULTATION FIRST OUTPATIENT CONSULTATION" at bounding box center [306, 204] width 130 height 31
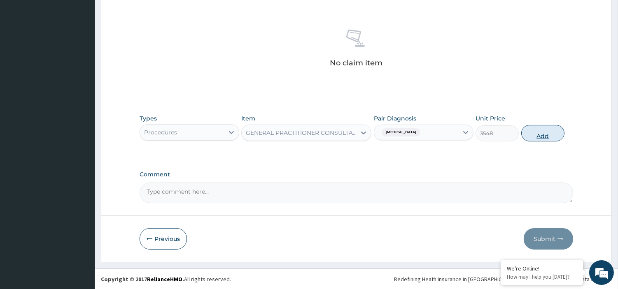
click at [542, 133] on button "Add" at bounding box center [542, 133] width 43 height 16
type input "0"
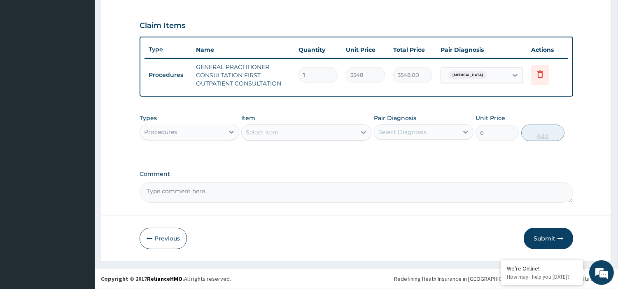
scroll to position [268, 0]
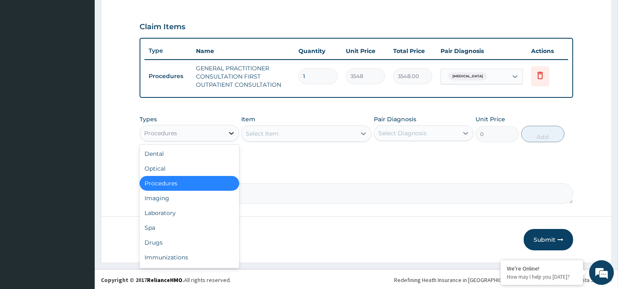
click at [228, 133] on icon at bounding box center [231, 133] width 8 height 8
click at [205, 244] on div "Drugs" at bounding box center [189, 242] width 100 height 15
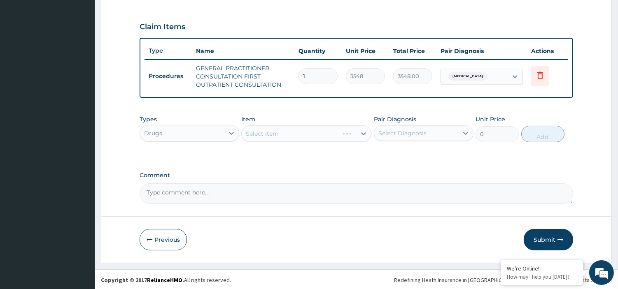
click at [321, 127] on div "Select Item" at bounding box center [306, 133] width 130 height 16
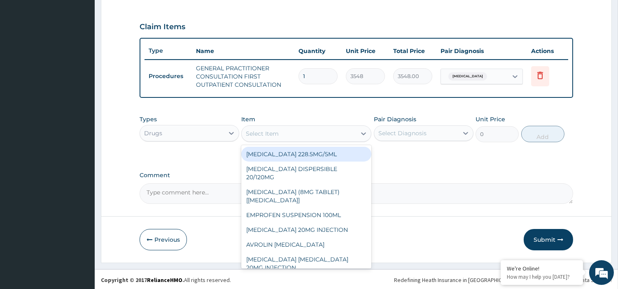
click at [328, 137] on div "Select Item" at bounding box center [299, 133] width 114 height 13
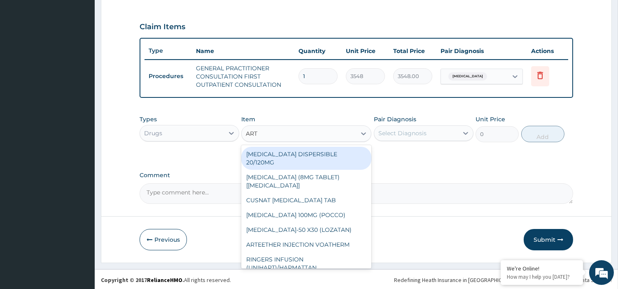
type input "ARTE"
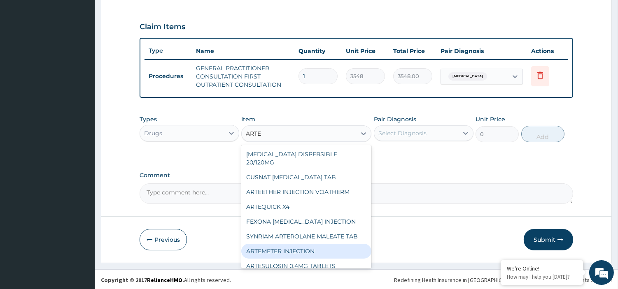
click at [325, 246] on div "ARTEMETER INJECTION" at bounding box center [306, 251] width 130 height 15
type input "946"
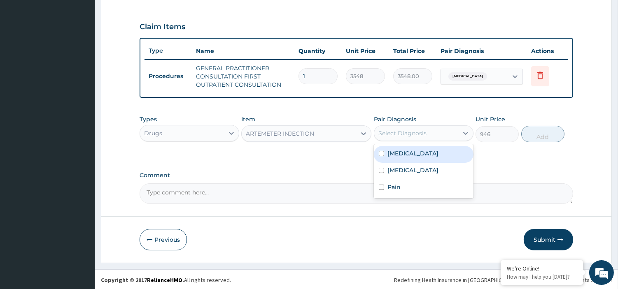
click at [451, 131] on div "Select Diagnosis" at bounding box center [416, 133] width 84 height 13
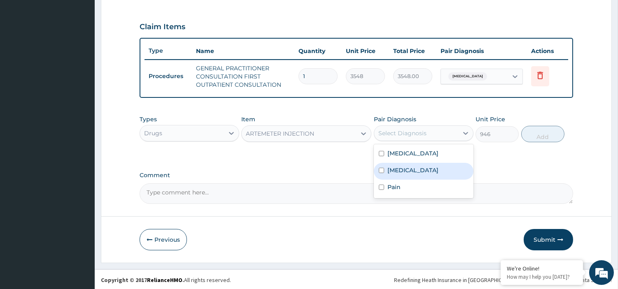
click at [389, 173] on label "[MEDICAL_DATA]" at bounding box center [412, 170] width 51 height 8
checkbox input "true"
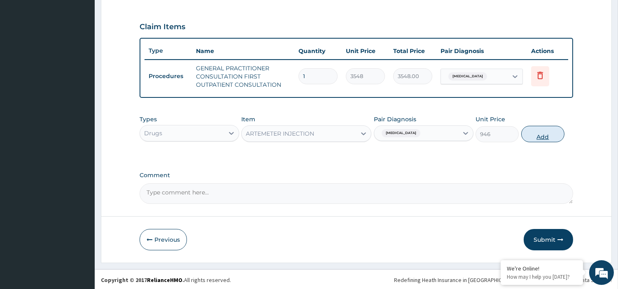
click at [548, 130] on button "Add" at bounding box center [542, 134] width 43 height 16
type input "0"
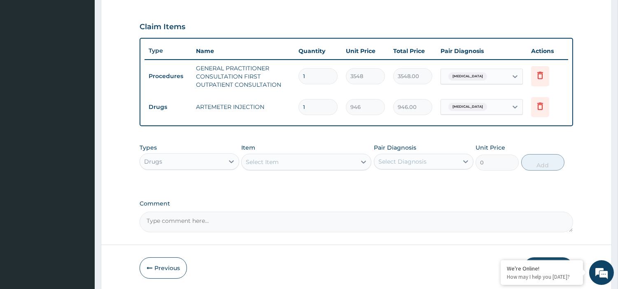
type input "0.00"
type input "6"
type input "5676.00"
type input "6"
click at [365, 194] on div "PA Code / Prescription Code Enter Code(Secondary Care Only) Encounter Date [DAT…" at bounding box center [355, 21] width 433 height 422
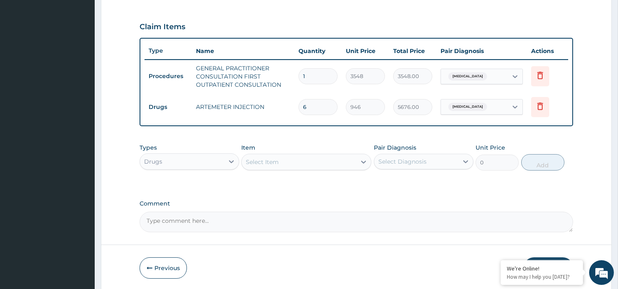
click at [318, 163] on div "Select Item" at bounding box center [299, 162] width 114 height 13
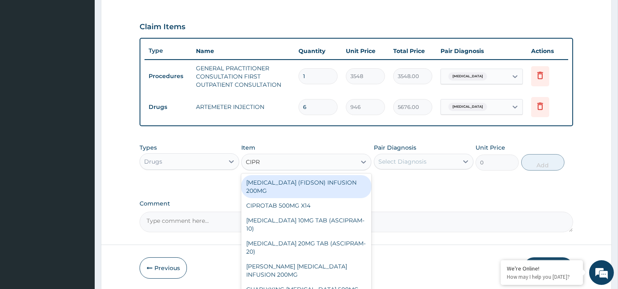
type input "[MEDICAL_DATA]"
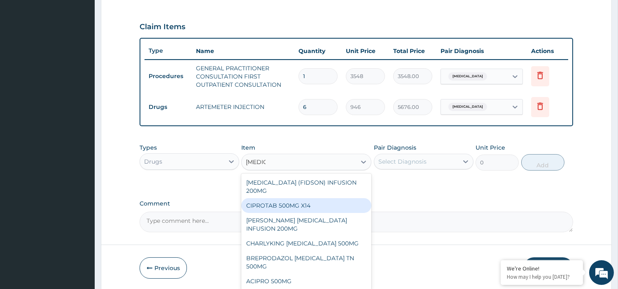
click at [321, 198] on div "CIPROTAB 500MG X14" at bounding box center [306, 205] width 130 height 15
type input "319"
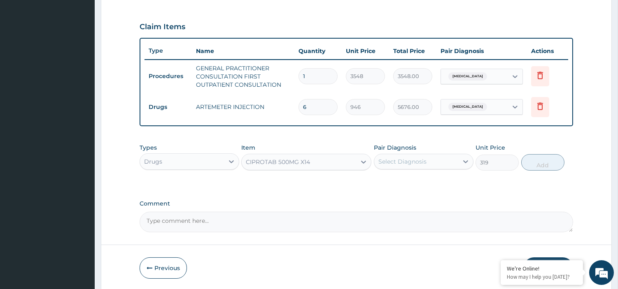
click at [414, 158] on div "Select Diagnosis" at bounding box center [402, 162] width 48 height 8
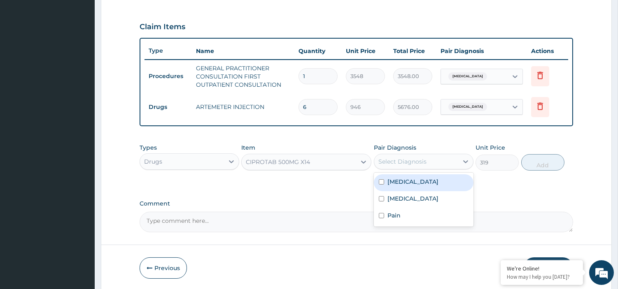
click at [380, 180] on input "checkbox" at bounding box center [381, 181] width 5 height 5
checkbox input "true"
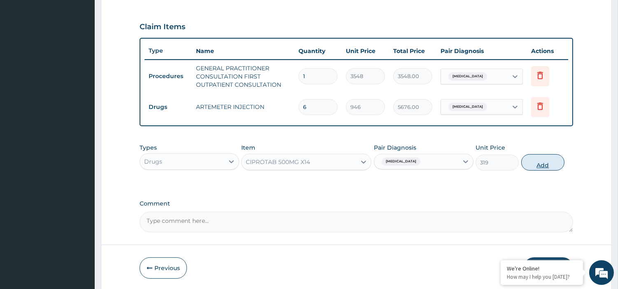
click at [544, 165] on button "Add" at bounding box center [542, 162] width 43 height 16
type input "0"
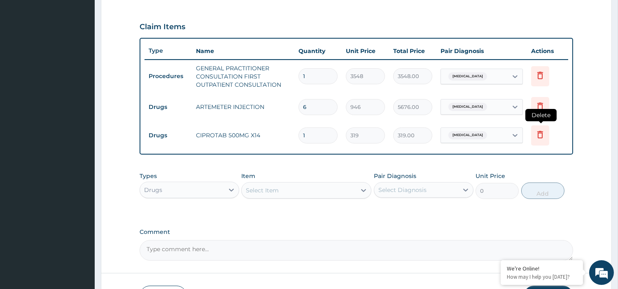
click at [541, 133] on icon at bounding box center [540, 135] width 10 height 10
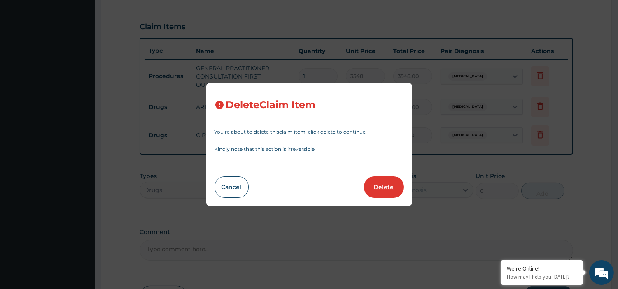
click at [388, 184] on button "Delete" at bounding box center [384, 187] width 40 height 21
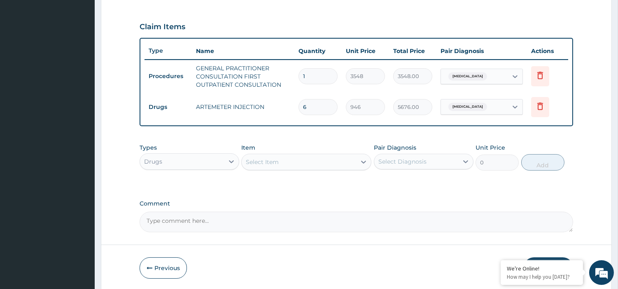
click at [616, 96] on section "Step 2 of 2 PA Code / Prescription Code Enter Code(Secondary Care Only) Encount…" at bounding box center [356, 33] width 523 height 528
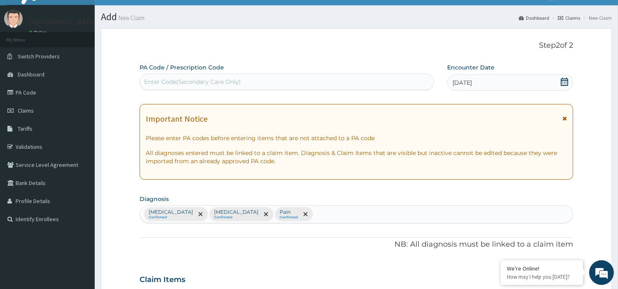
click at [354, 207] on div "[MEDICAL_DATA] Confirmed [MEDICAL_DATA] Confirmed Pain Confirmed" at bounding box center [356, 214] width 432 height 17
type input "SALMO"
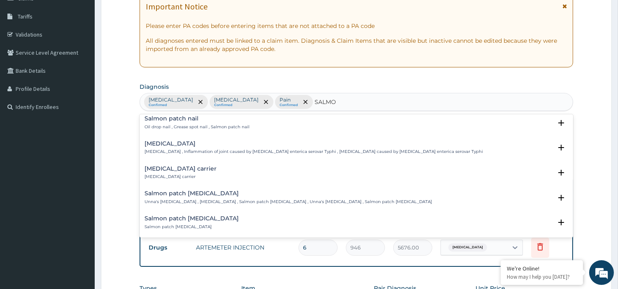
scroll to position [55, 0]
click at [197, 174] on p "[MEDICAL_DATA] carrier" at bounding box center [180, 176] width 72 height 6
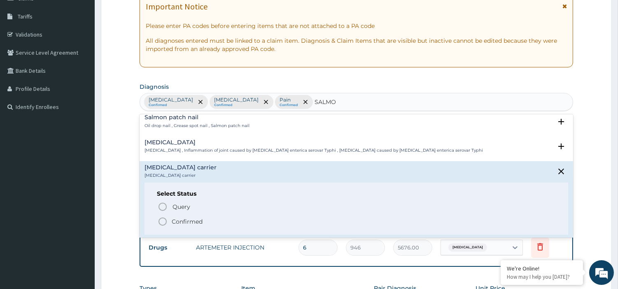
click at [165, 225] on circle "status option filled" at bounding box center [162, 221] width 7 height 7
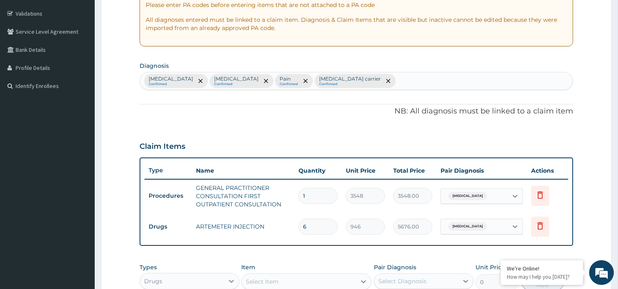
scroll to position [244, 0]
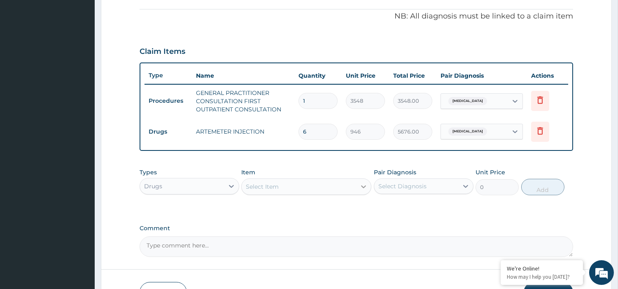
click at [357, 189] on div at bounding box center [363, 186] width 15 height 15
type input "SALMO"
click at [357, 189] on div at bounding box center [363, 186] width 15 height 15
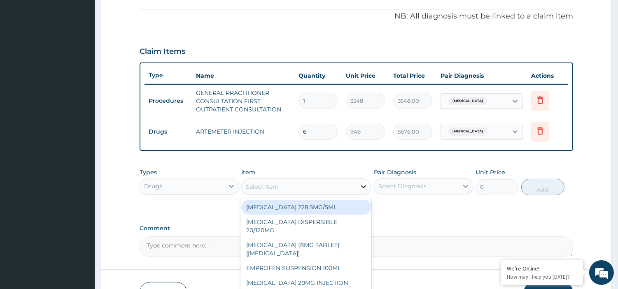
click at [357, 189] on div at bounding box center [363, 186] width 15 height 15
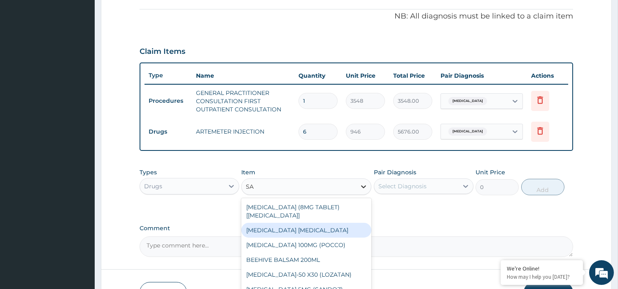
type input "S"
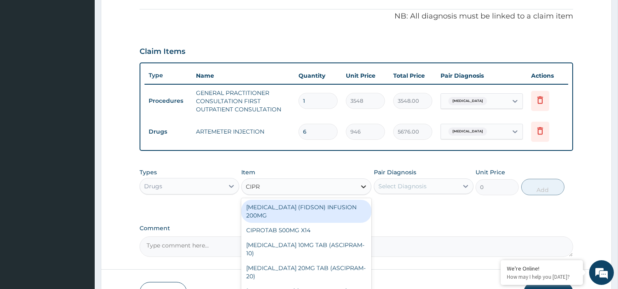
type input "[MEDICAL_DATA]"
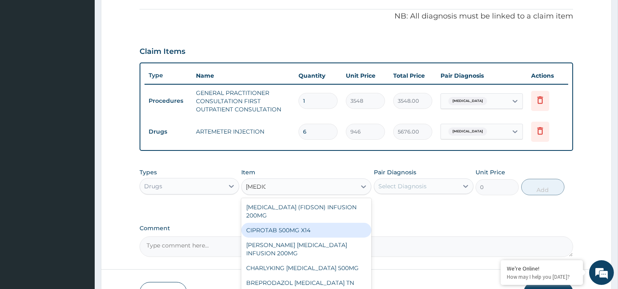
click at [339, 223] on div "CIPROTAB 500MG X14" at bounding box center [306, 230] width 130 height 15
type input "319"
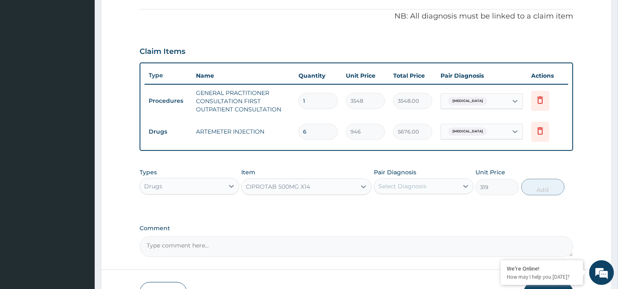
click at [422, 182] on div "Select Diagnosis" at bounding box center [402, 186] width 48 height 8
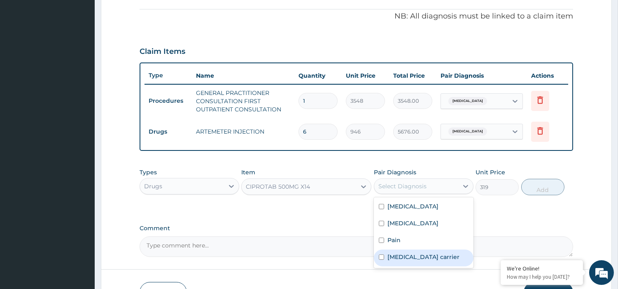
click at [383, 261] on div "[MEDICAL_DATA] carrier" at bounding box center [424, 258] width 100 height 17
checkbox input "true"
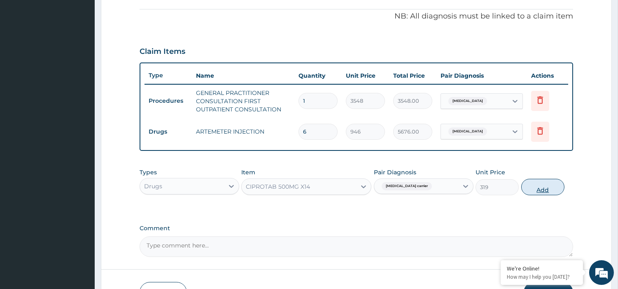
click at [529, 187] on button "Add" at bounding box center [542, 187] width 43 height 16
type input "0"
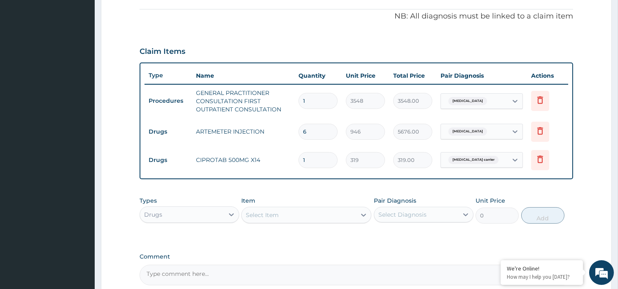
type input "10"
type input "3190.00"
type input "10"
click at [343, 191] on div "PA Code / Prescription Code Enter Code(Secondary Care Only) Encounter Date [DAT…" at bounding box center [355, 60] width 433 height 451
click at [307, 213] on div "Select Item" at bounding box center [299, 215] width 114 height 13
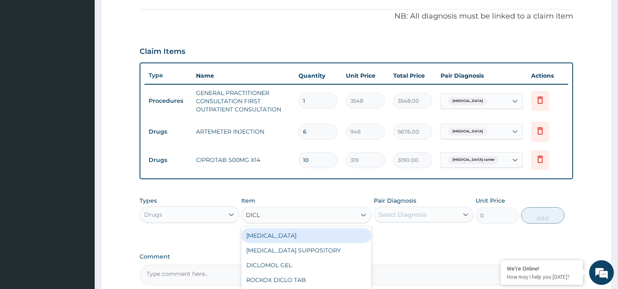
type input "DICLO"
click at [309, 233] on div "[MEDICAL_DATA]" at bounding box center [306, 235] width 130 height 15
type input "591"
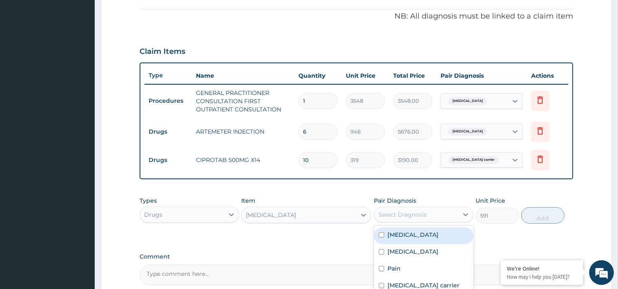
click at [447, 214] on div "Select Diagnosis" at bounding box center [416, 214] width 84 height 13
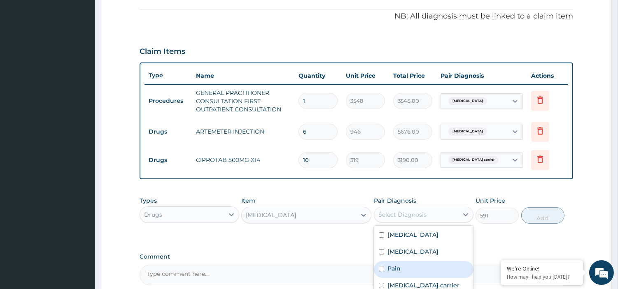
click at [381, 268] on input "checkbox" at bounding box center [381, 268] width 5 height 5
checkbox input "true"
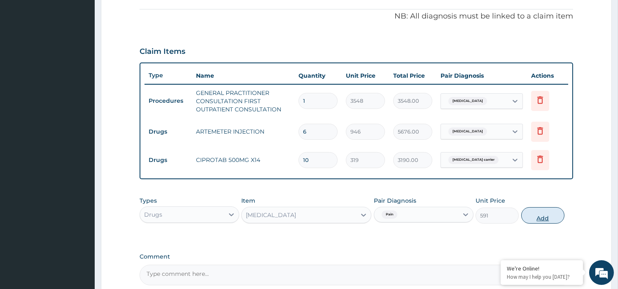
click at [542, 216] on button "Add" at bounding box center [542, 215] width 43 height 16
type input "0"
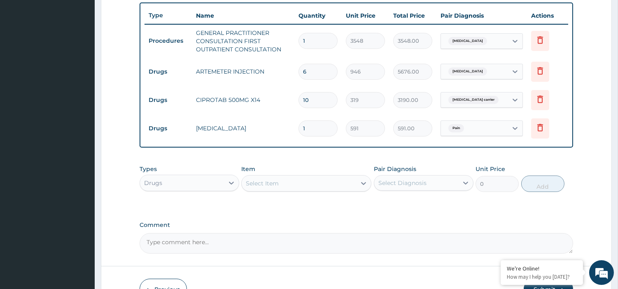
scroll to position [309, 0]
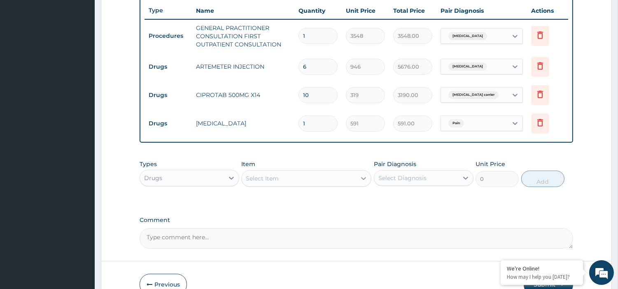
click at [359, 182] on icon at bounding box center [363, 178] width 8 height 8
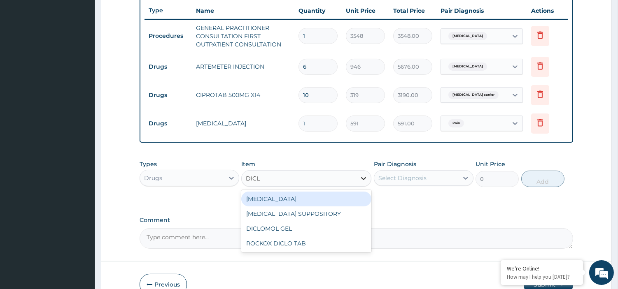
type input "DICLO"
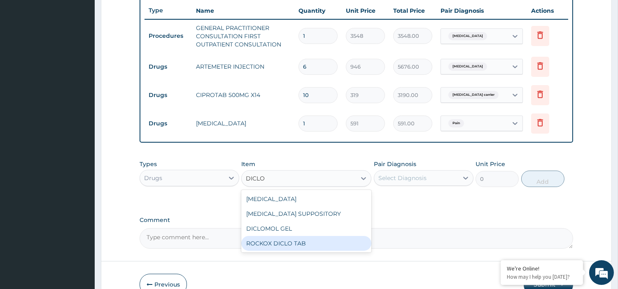
click at [343, 236] on div "ROCKOX DICLO TAB" at bounding box center [306, 243] width 130 height 15
type input "83"
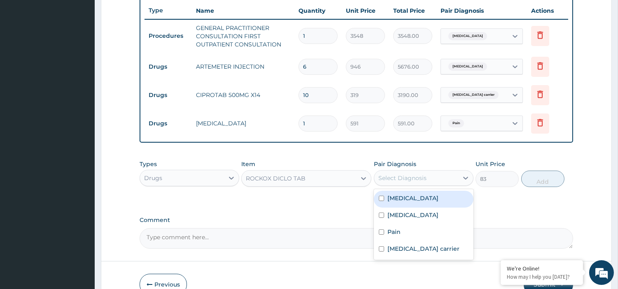
click at [444, 181] on div "Select Diagnosis" at bounding box center [416, 178] width 84 height 13
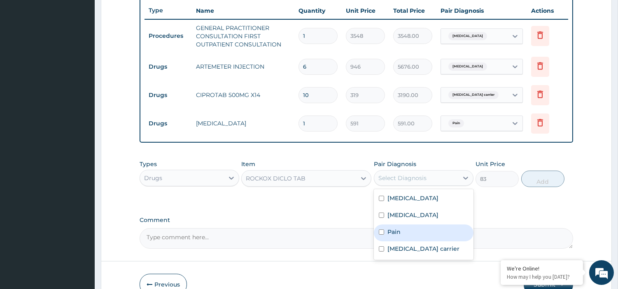
click at [395, 231] on label "Pain" at bounding box center [393, 232] width 13 height 8
checkbox input "true"
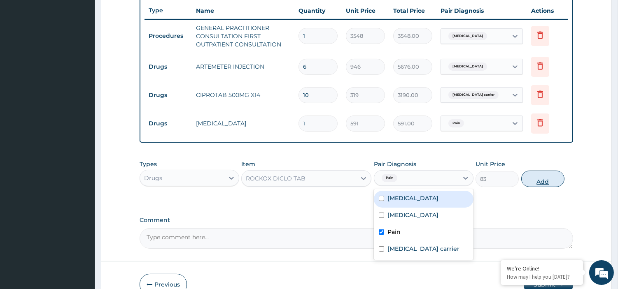
click at [535, 174] on button "Add" at bounding box center [542, 179] width 43 height 16
type input "0"
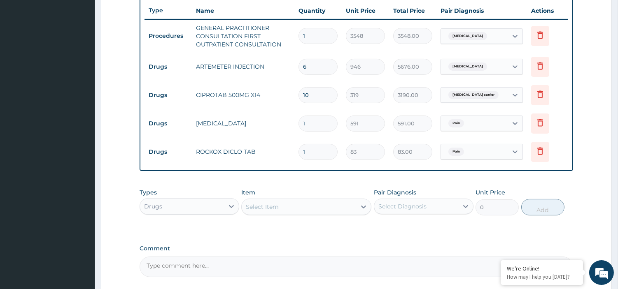
type input "10"
type input "830.00"
type input "10"
click at [320, 198] on div "Item Select Item" at bounding box center [306, 201] width 130 height 27
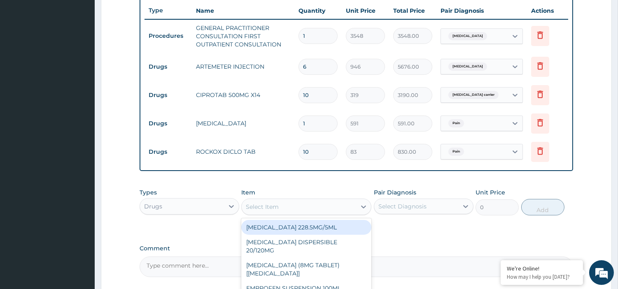
click at [322, 203] on div "Select Item" at bounding box center [299, 206] width 114 height 13
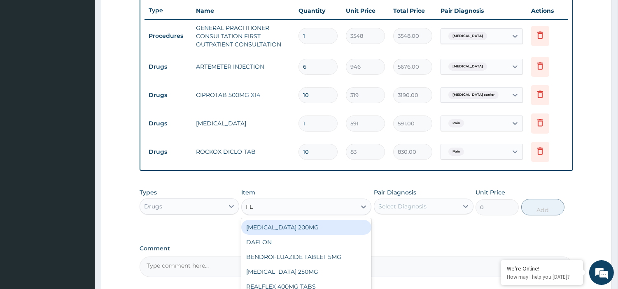
type input "FLA"
click at [322, 221] on div "[MEDICAL_DATA] 200MG" at bounding box center [306, 227] width 130 height 15
type input "47"
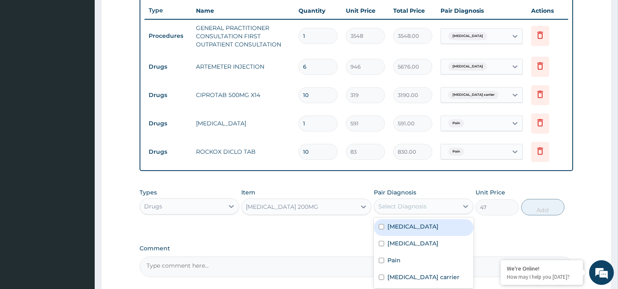
click at [436, 202] on div "Select Diagnosis" at bounding box center [416, 206] width 84 height 13
click at [388, 223] on label "[MEDICAL_DATA]" at bounding box center [412, 227] width 51 height 8
checkbox input "true"
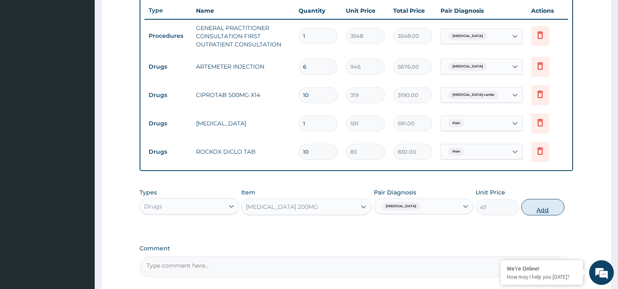
click at [552, 208] on button "Add" at bounding box center [542, 207] width 43 height 16
type input "0"
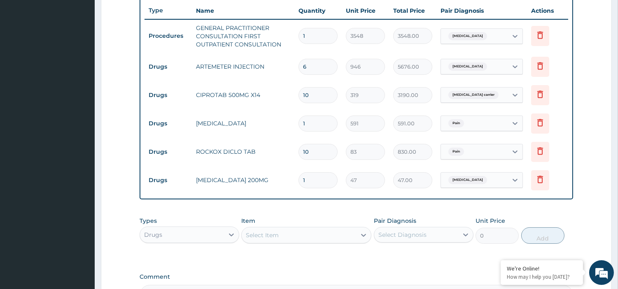
type input "10"
type input "470.00"
type input "10"
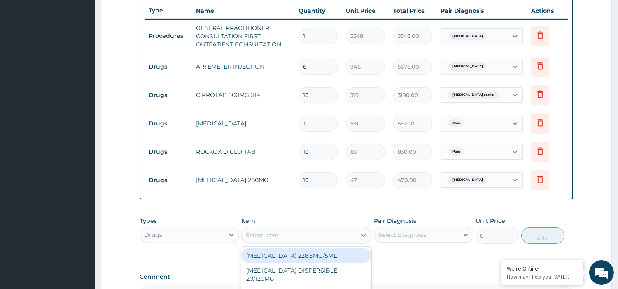
click at [338, 235] on div "Select Item" at bounding box center [299, 235] width 114 height 13
type input "KETO"
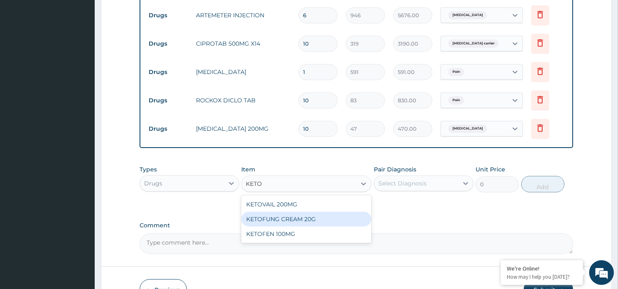
scroll to position [364, 0]
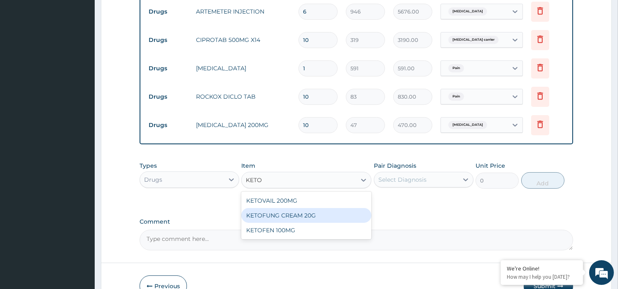
click at [327, 217] on div "KETOFUNG CREAM 20G" at bounding box center [306, 215] width 130 height 15
type input "1183"
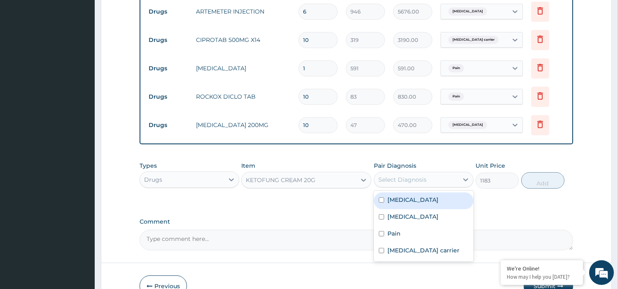
click at [421, 181] on div "Select Diagnosis" at bounding box center [402, 180] width 48 height 8
click at [384, 205] on div "[MEDICAL_DATA]" at bounding box center [424, 201] width 100 height 17
checkbox input "true"
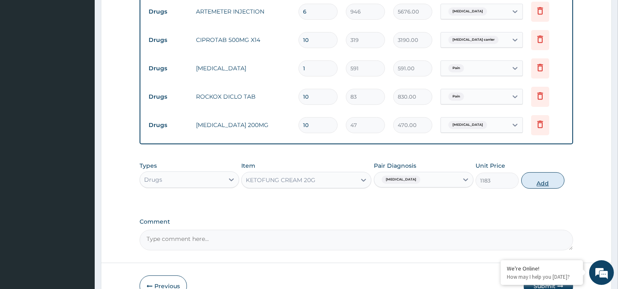
click at [549, 184] on button "Add" at bounding box center [542, 180] width 43 height 16
type input "0"
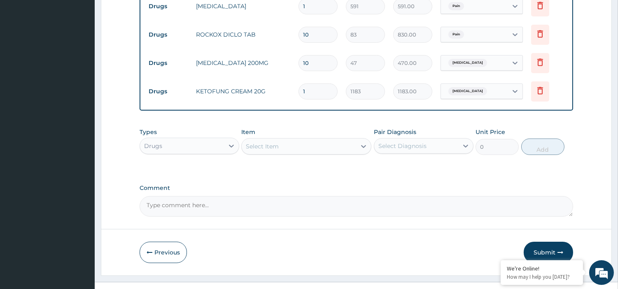
scroll to position [440, 0]
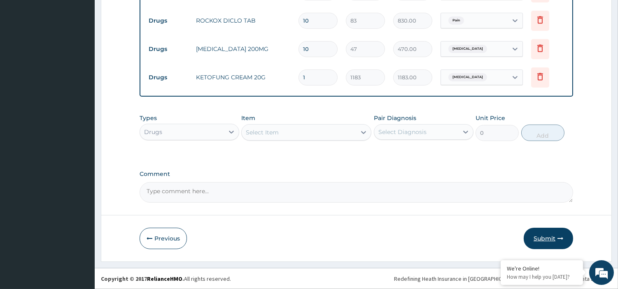
click at [540, 236] on button "Submit" at bounding box center [547, 238] width 49 height 21
